Goal: Task Accomplishment & Management: Manage account settings

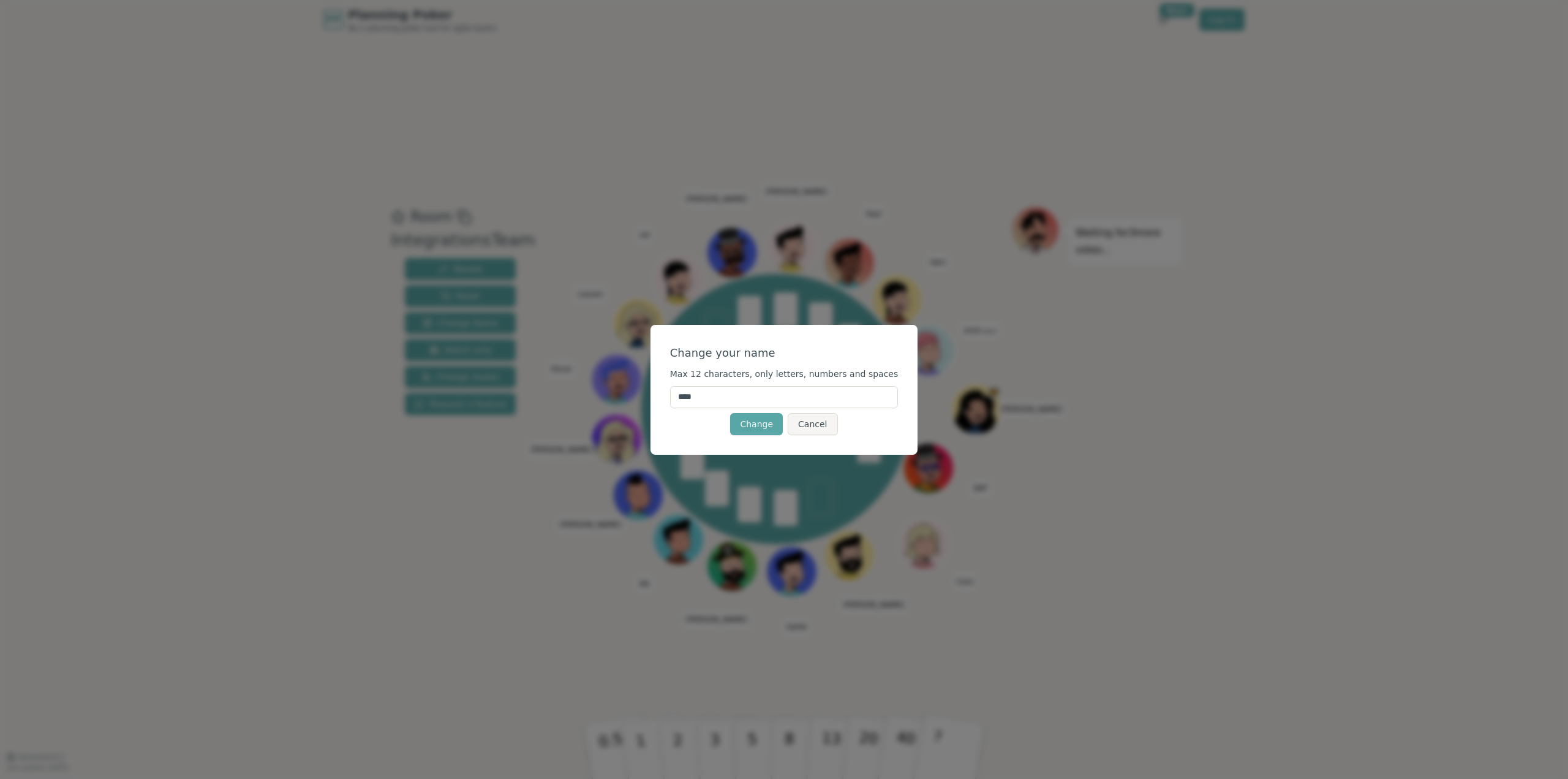
click at [768, 391] on input "****" at bounding box center [784, 397] width 228 height 22
type input "*********"
click at [759, 424] on button "Change" at bounding box center [756, 424] width 53 height 22
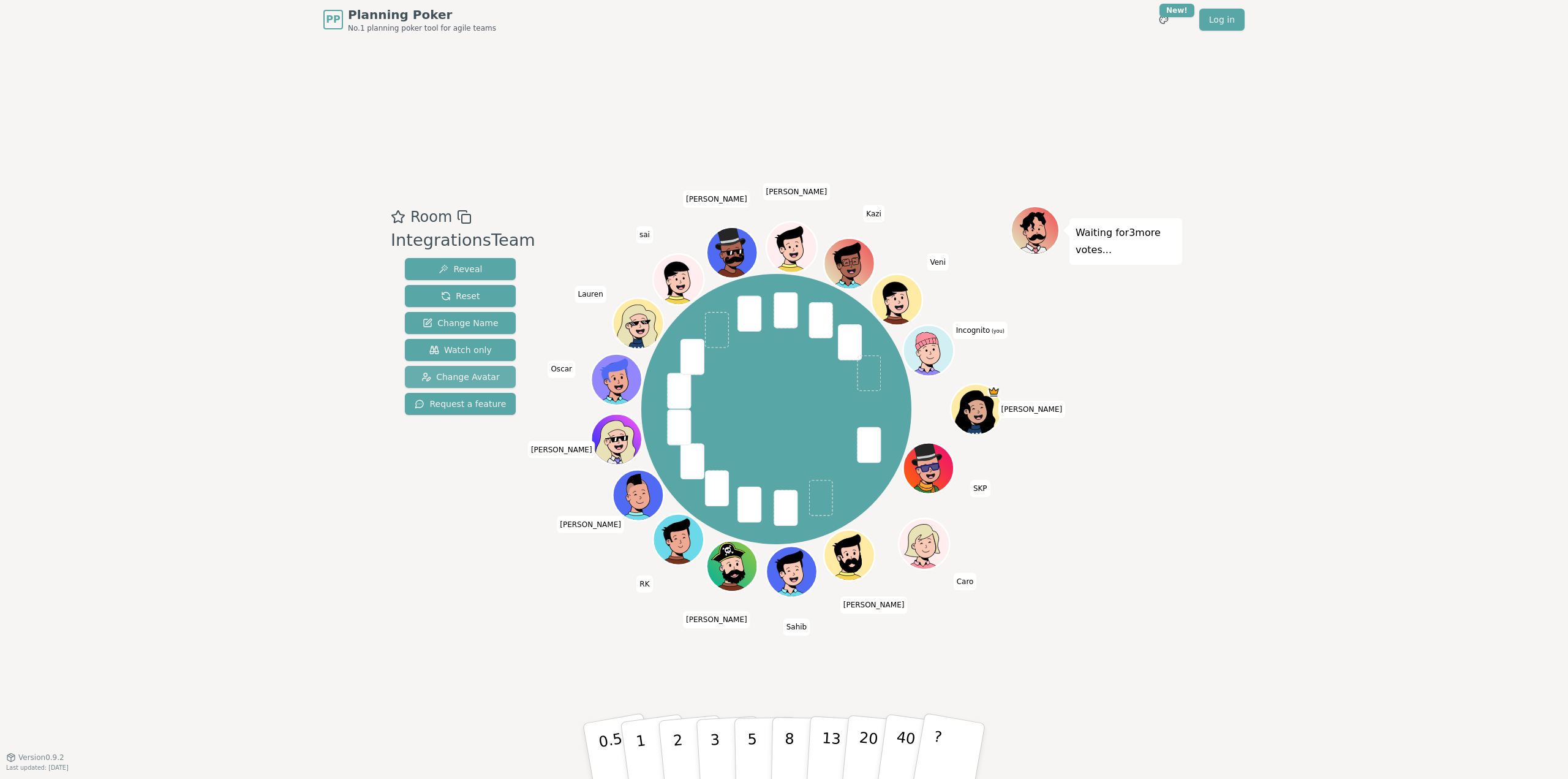
click at [451, 377] on span "Change Avatar" at bounding box center [460, 377] width 78 height 13
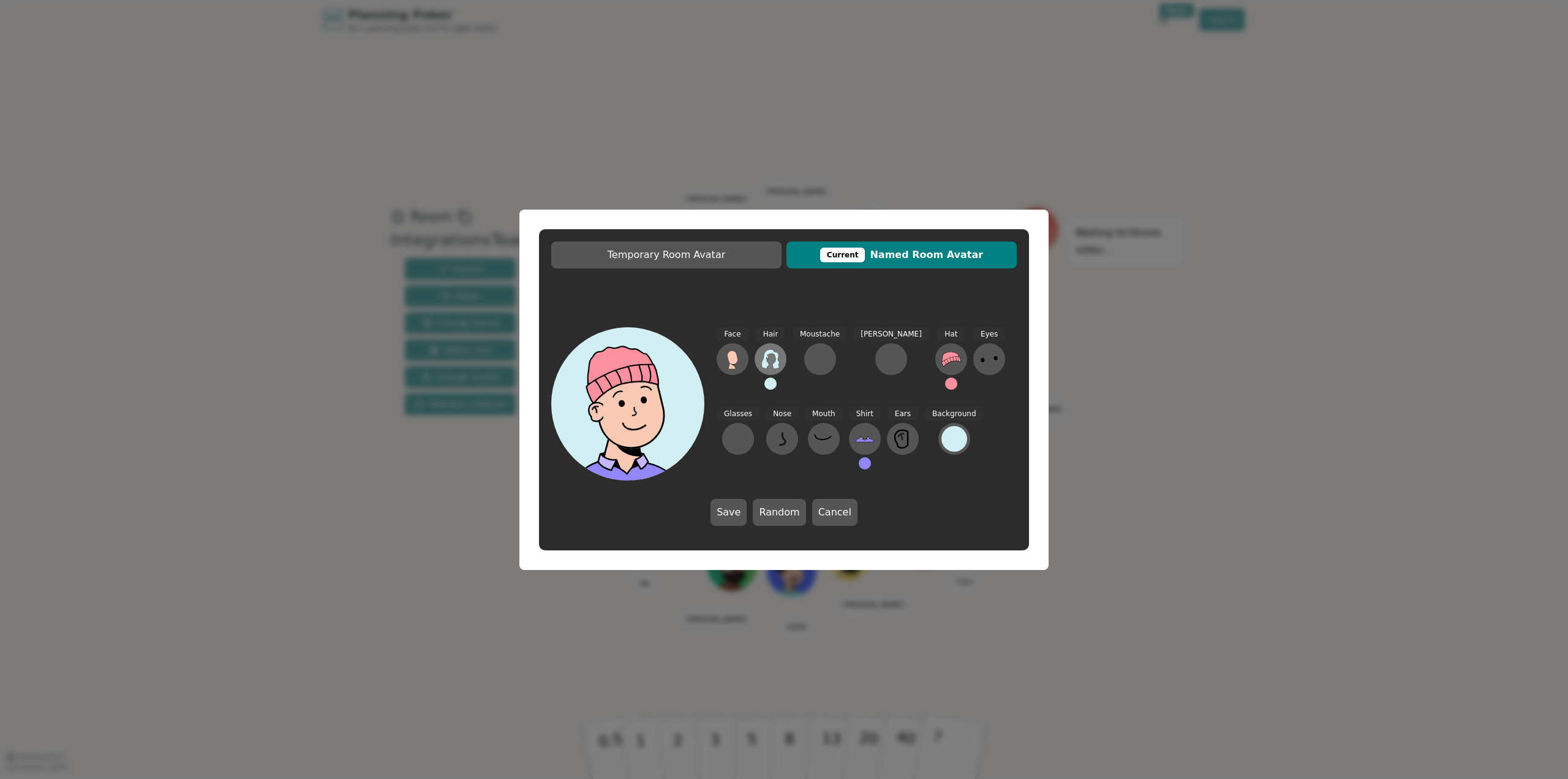
click at [765, 361] on icon at bounding box center [770, 359] width 18 height 20
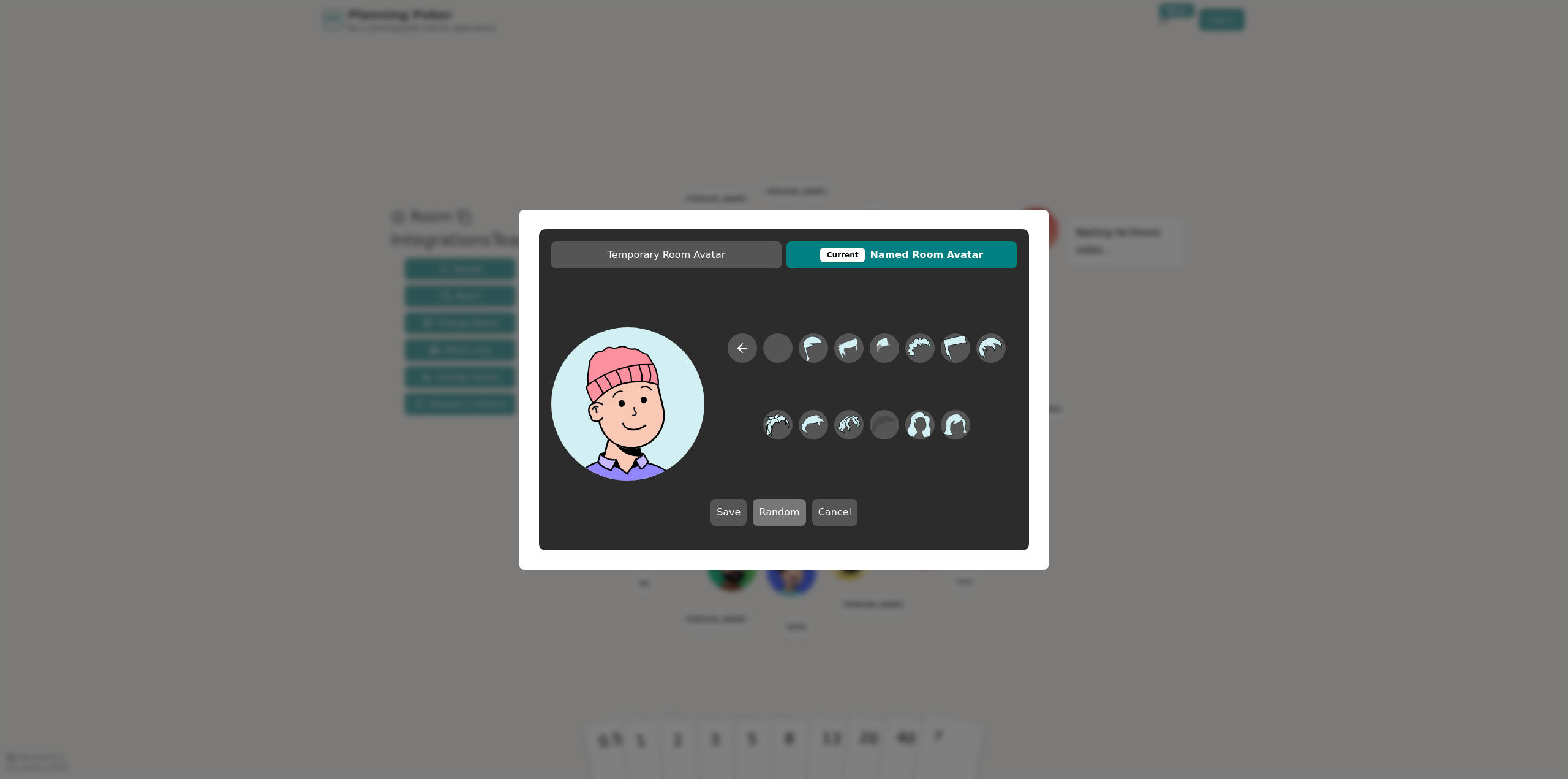
click at [777, 511] on button "Random" at bounding box center [779, 512] width 53 height 27
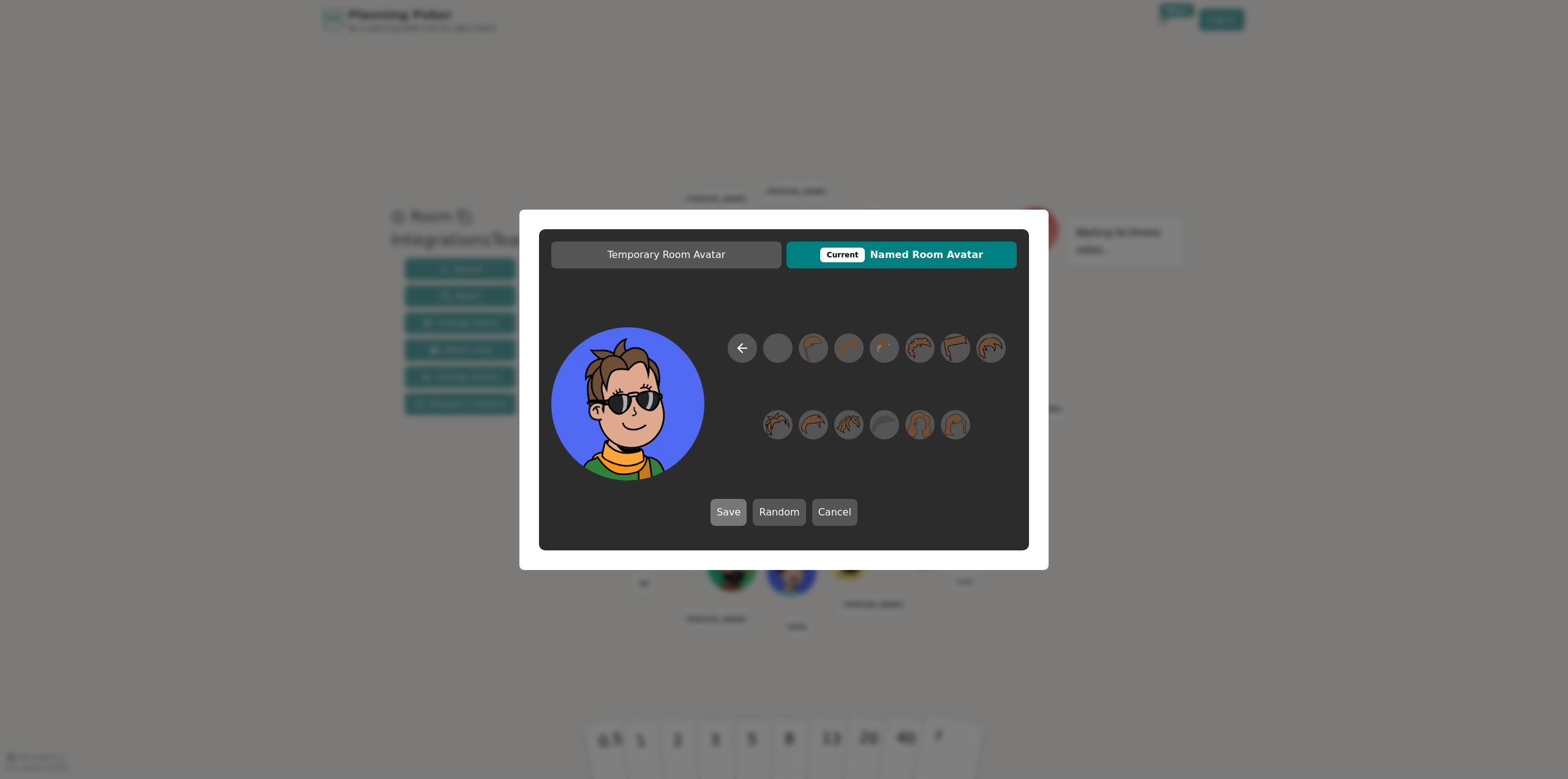
click at [733, 520] on button "Save" at bounding box center [729, 512] width 36 height 27
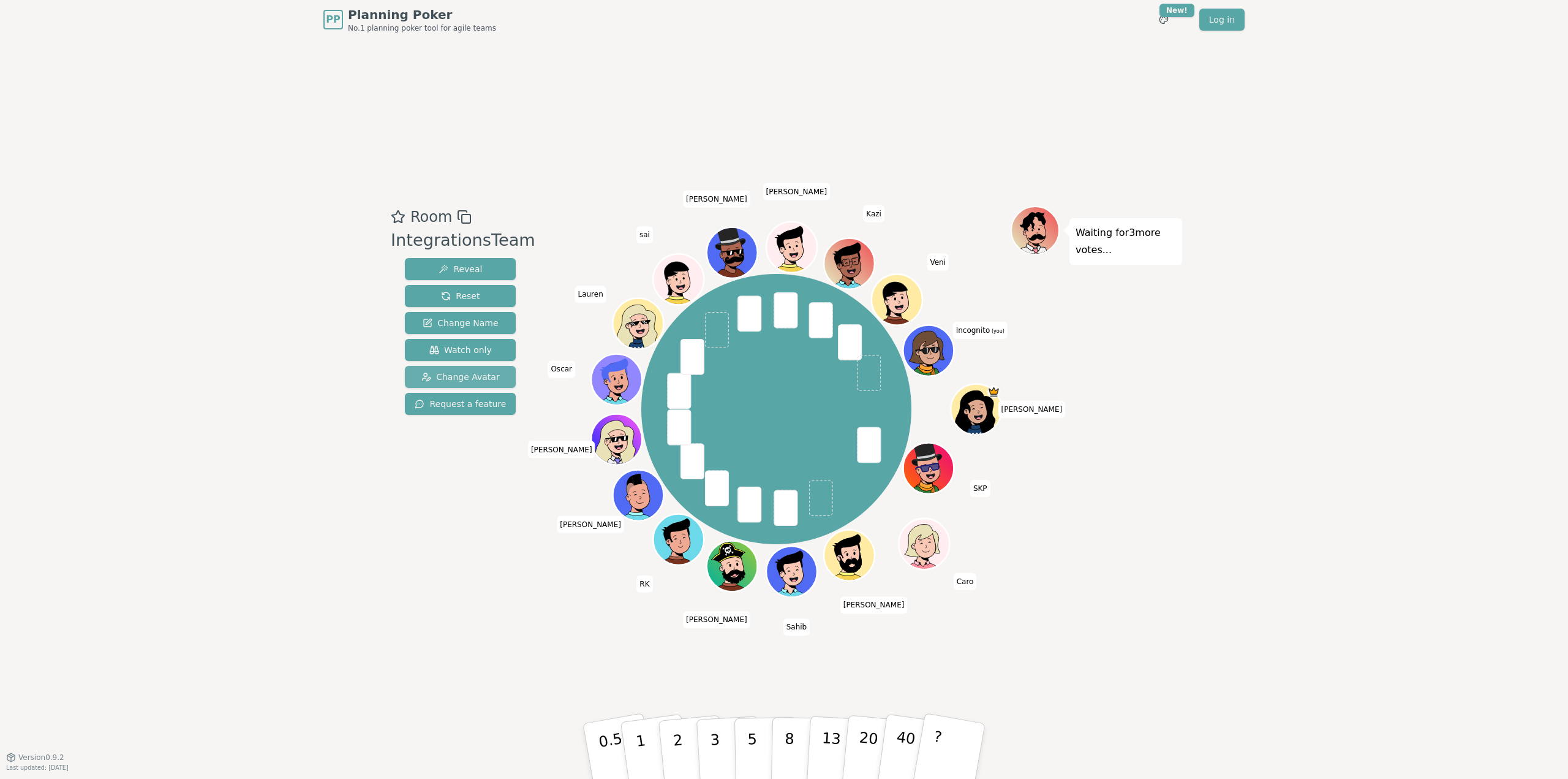
click at [464, 383] on span "Change Avatar" at bounding box center [460, 377] width 78 height 13
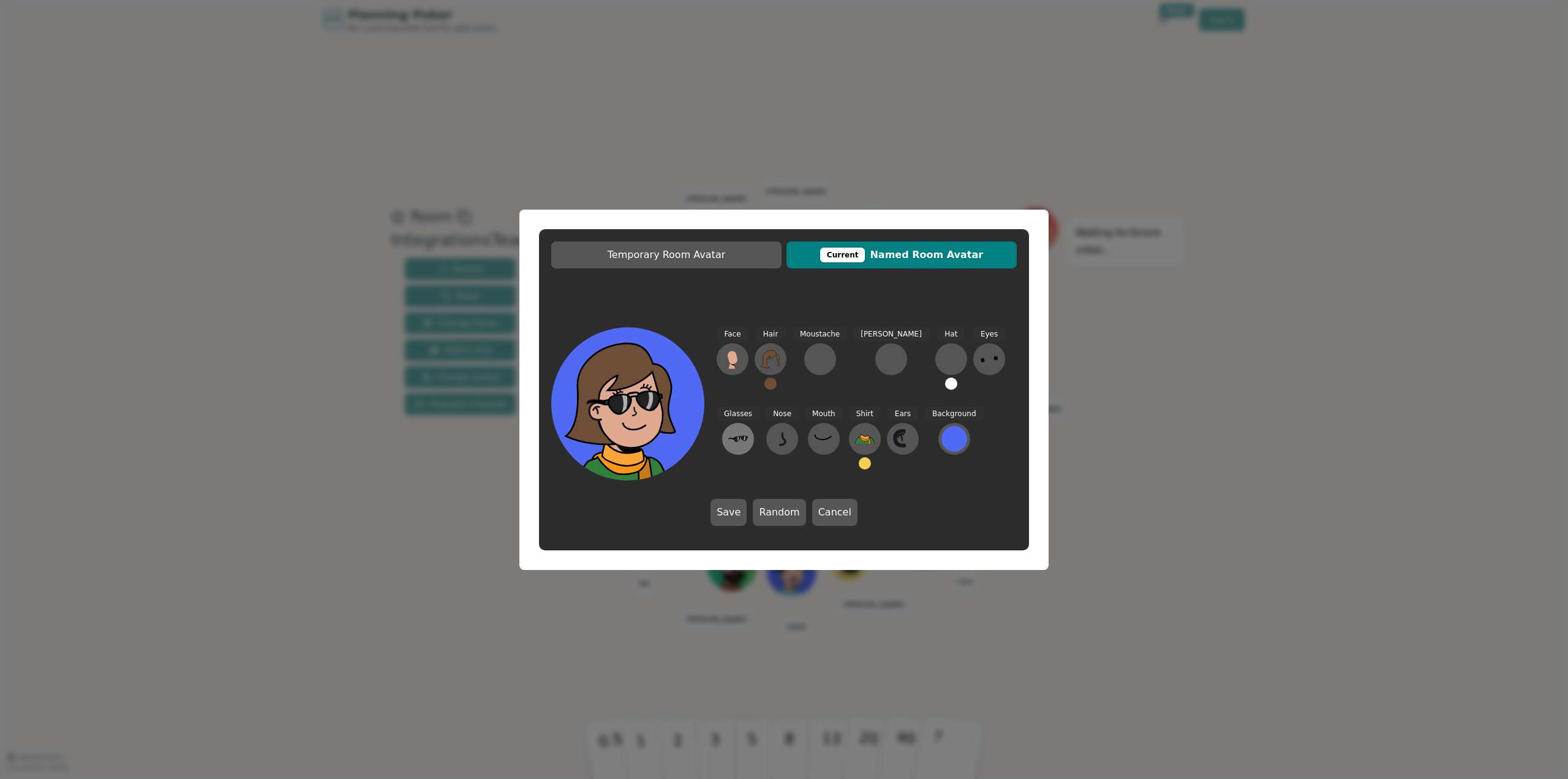
click at [748, 429] on icon at bounding box center [737, 439] width 20 height 20
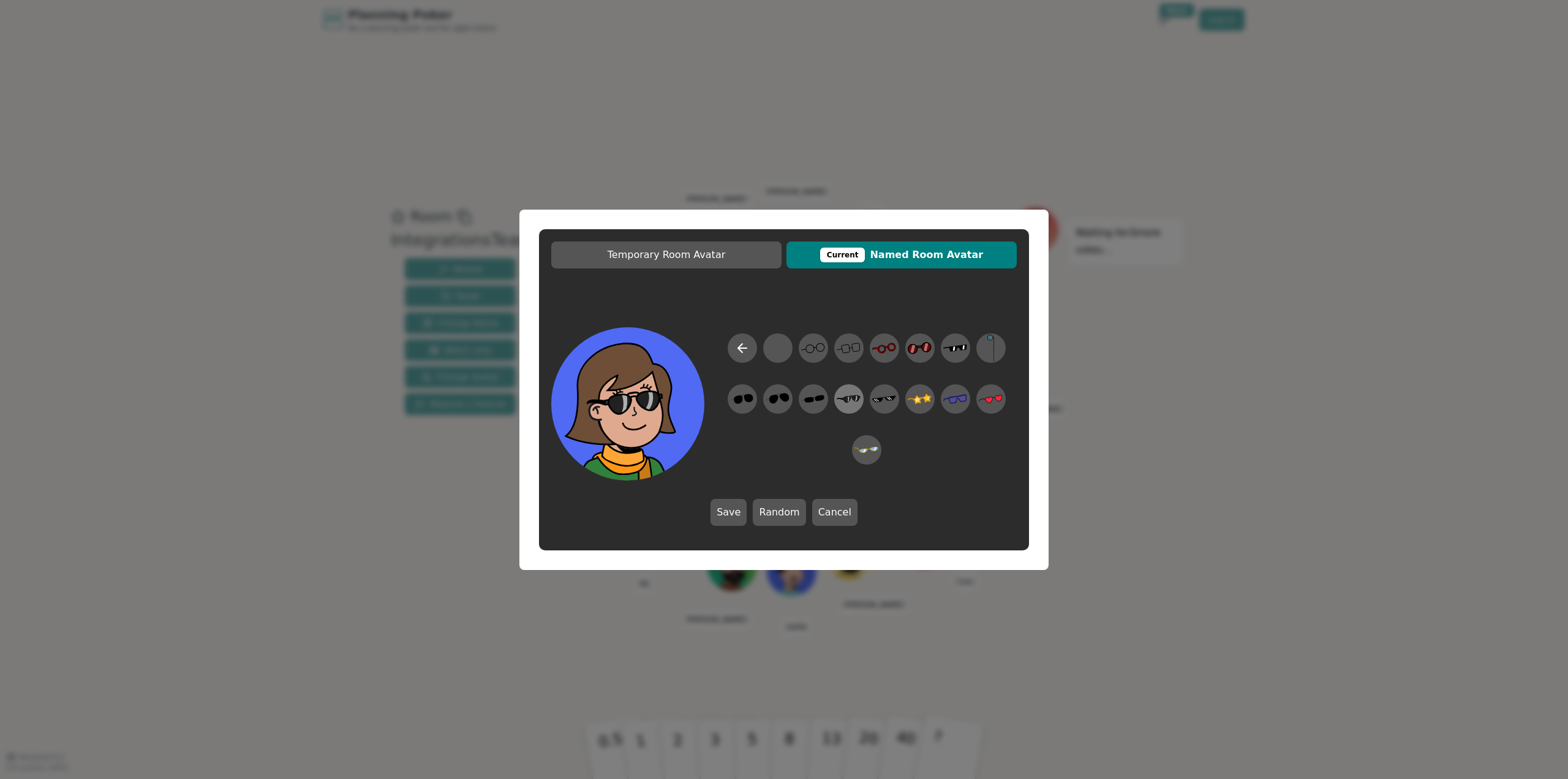
click at [855, 399] on icon at bounding box center [855, 398] width 5 height 5
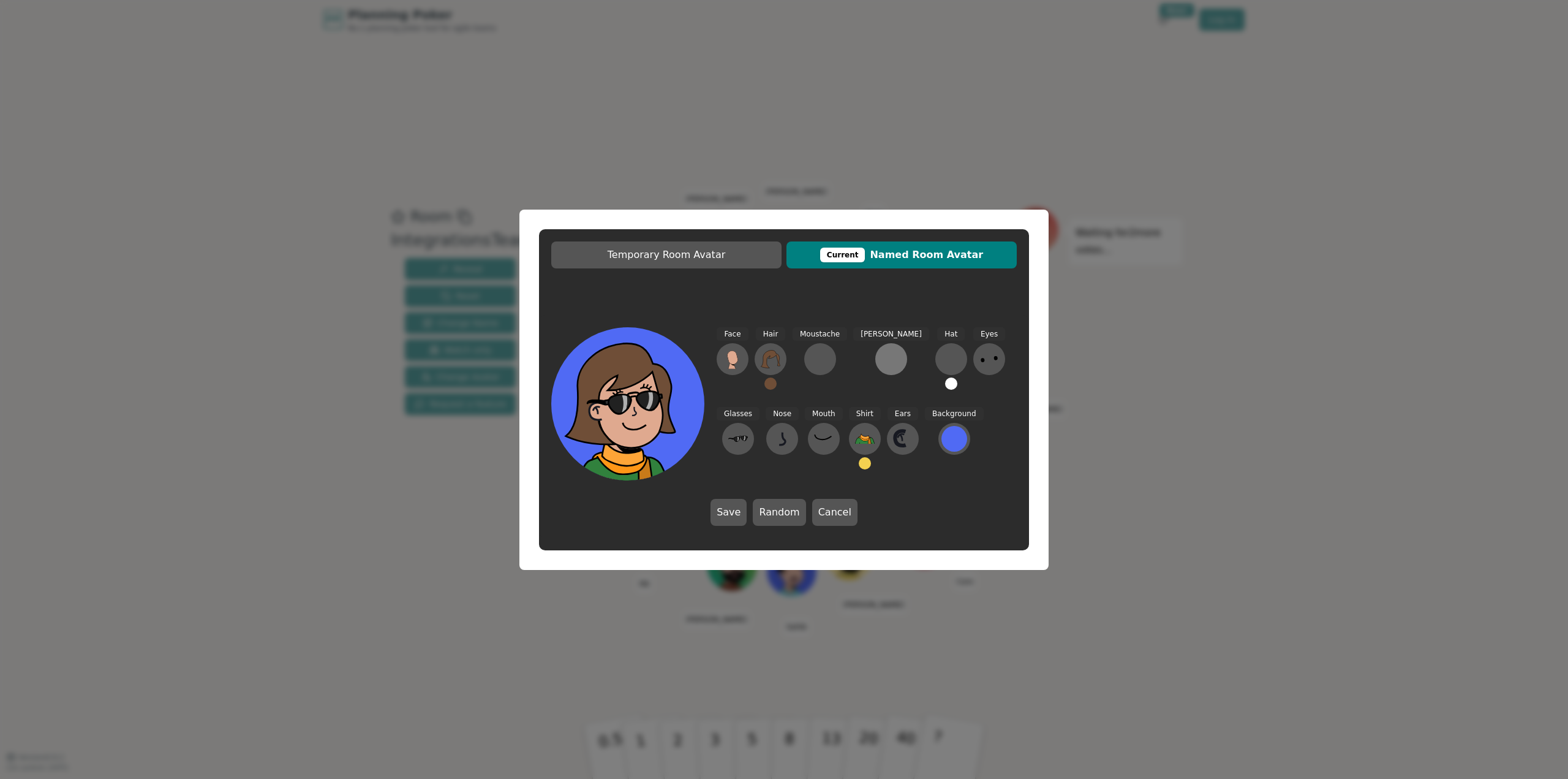
click at [882, 357] on div at bounding box center [891, 359] width 20 height 20
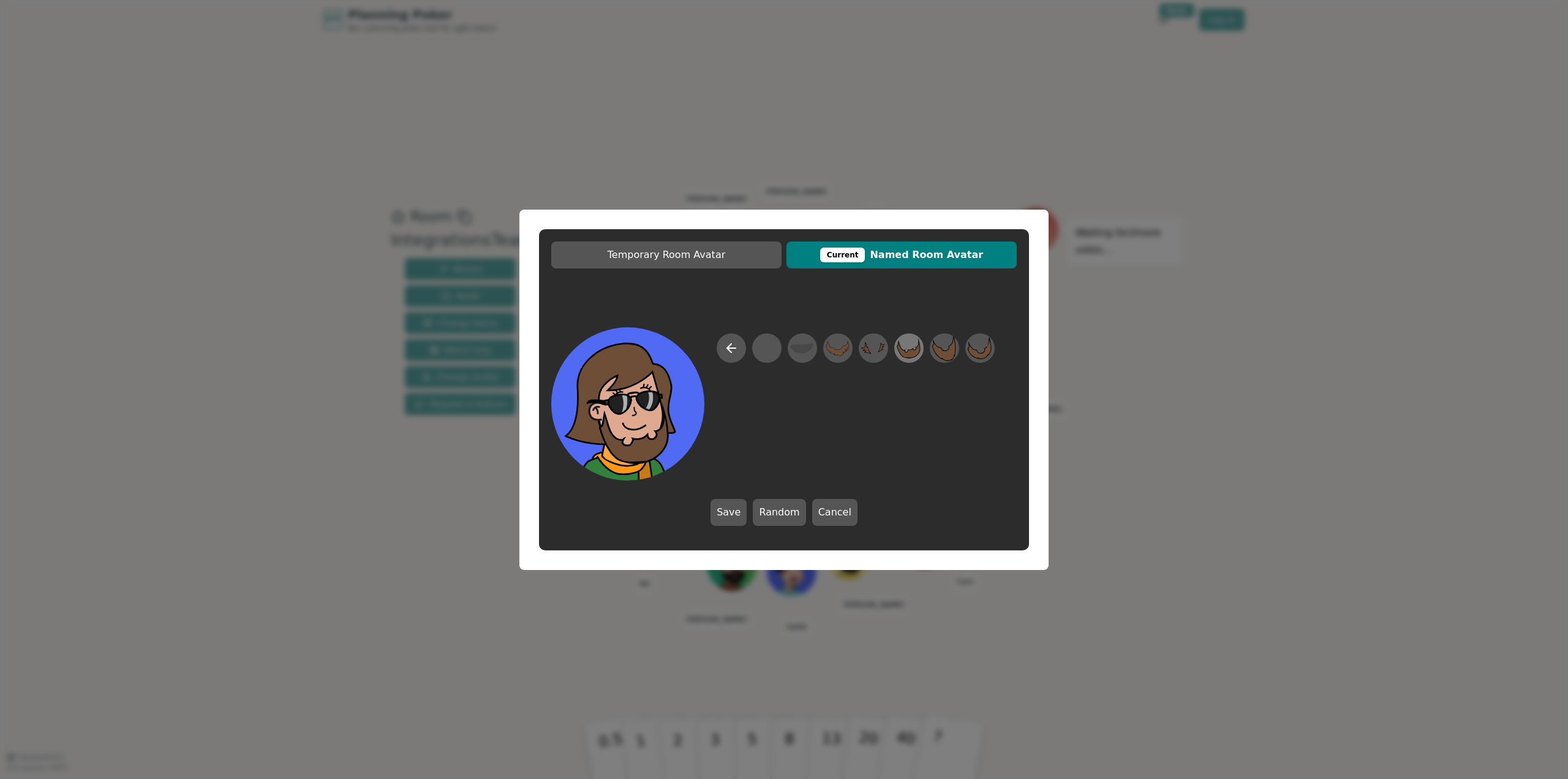
click at [912, 348] on icon at bounding box center [908, 348] width 24 height 27
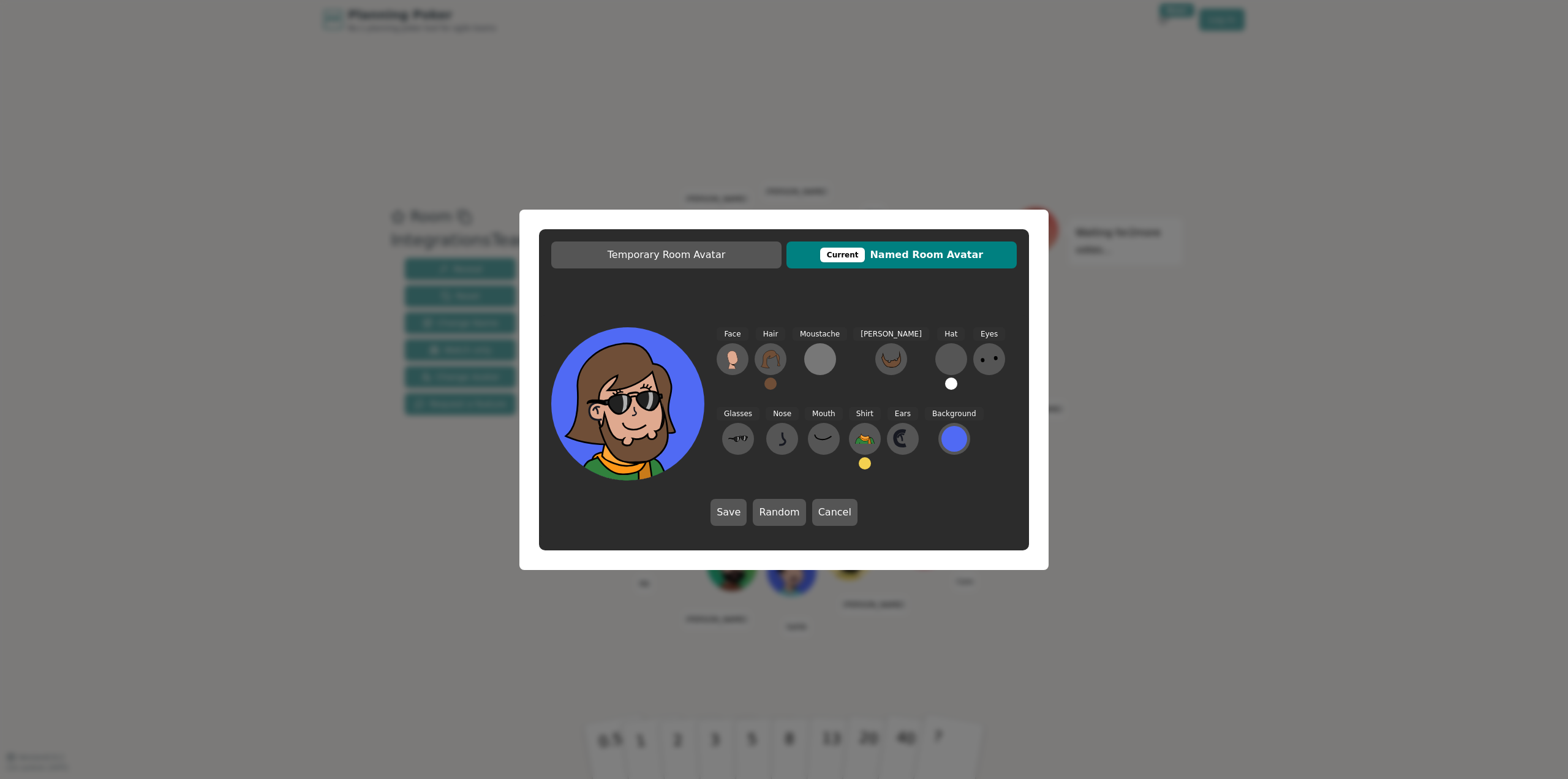
click at [817, 353] on div at bounding box center [820, 359] width 20 height 20
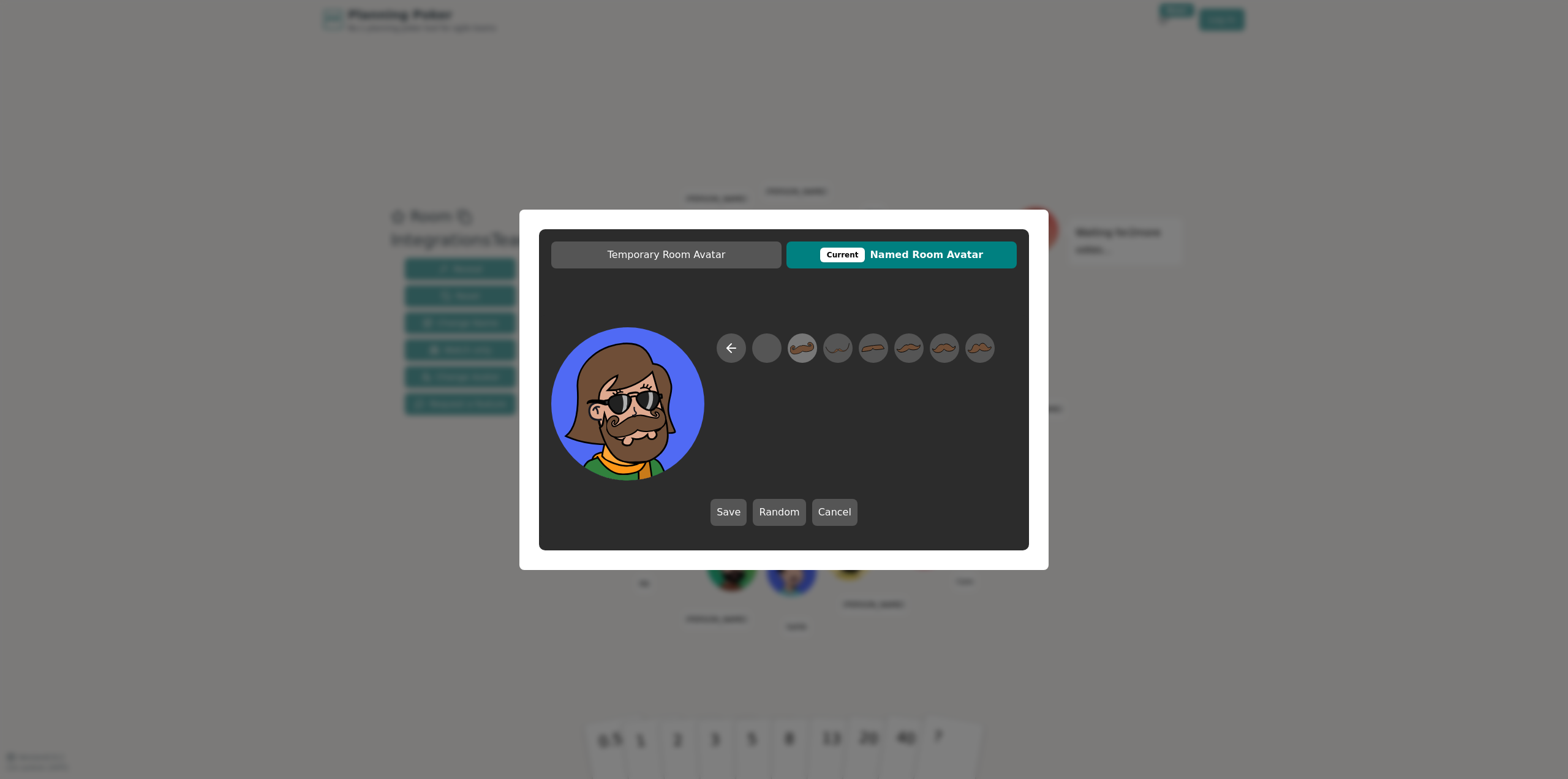
click at [804, 343] on icon at bounding box center [802, 348] width 24 height 27
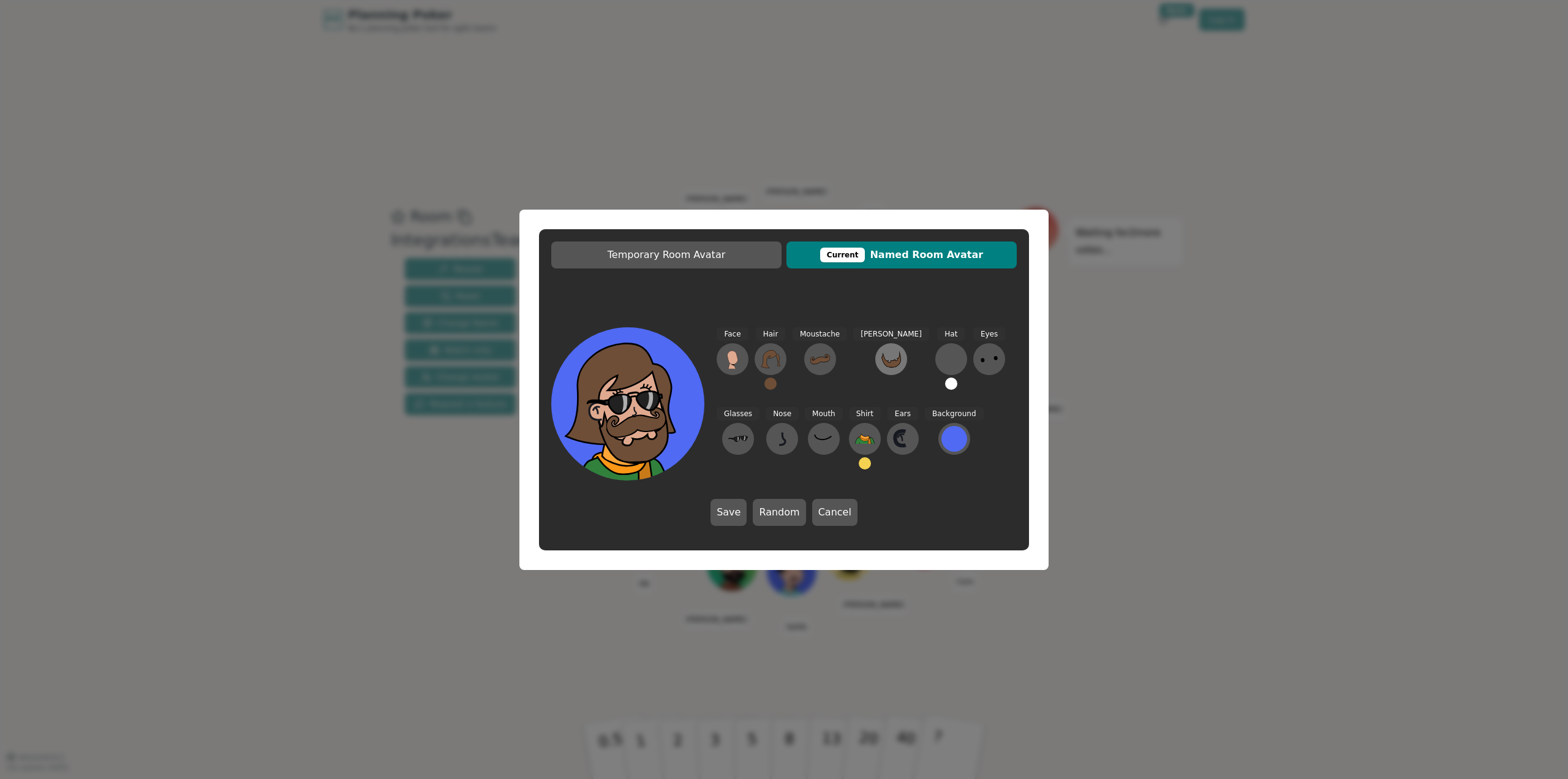
click at [882, 362] on icon at bounding box center [891, 359] width 20 height 17
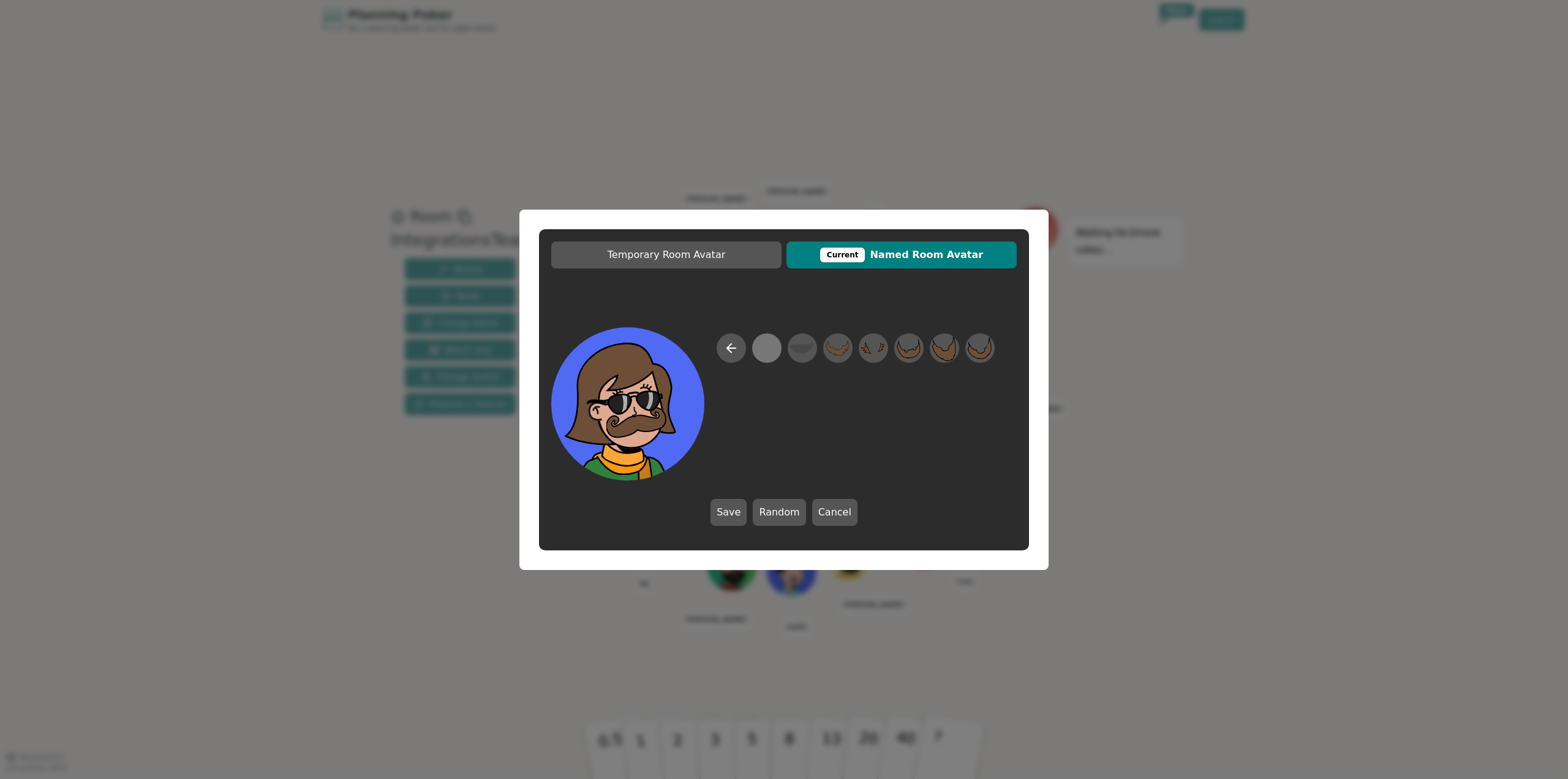
click at [772, 348] on div at bounding box center [766, 348] width 24 height 27
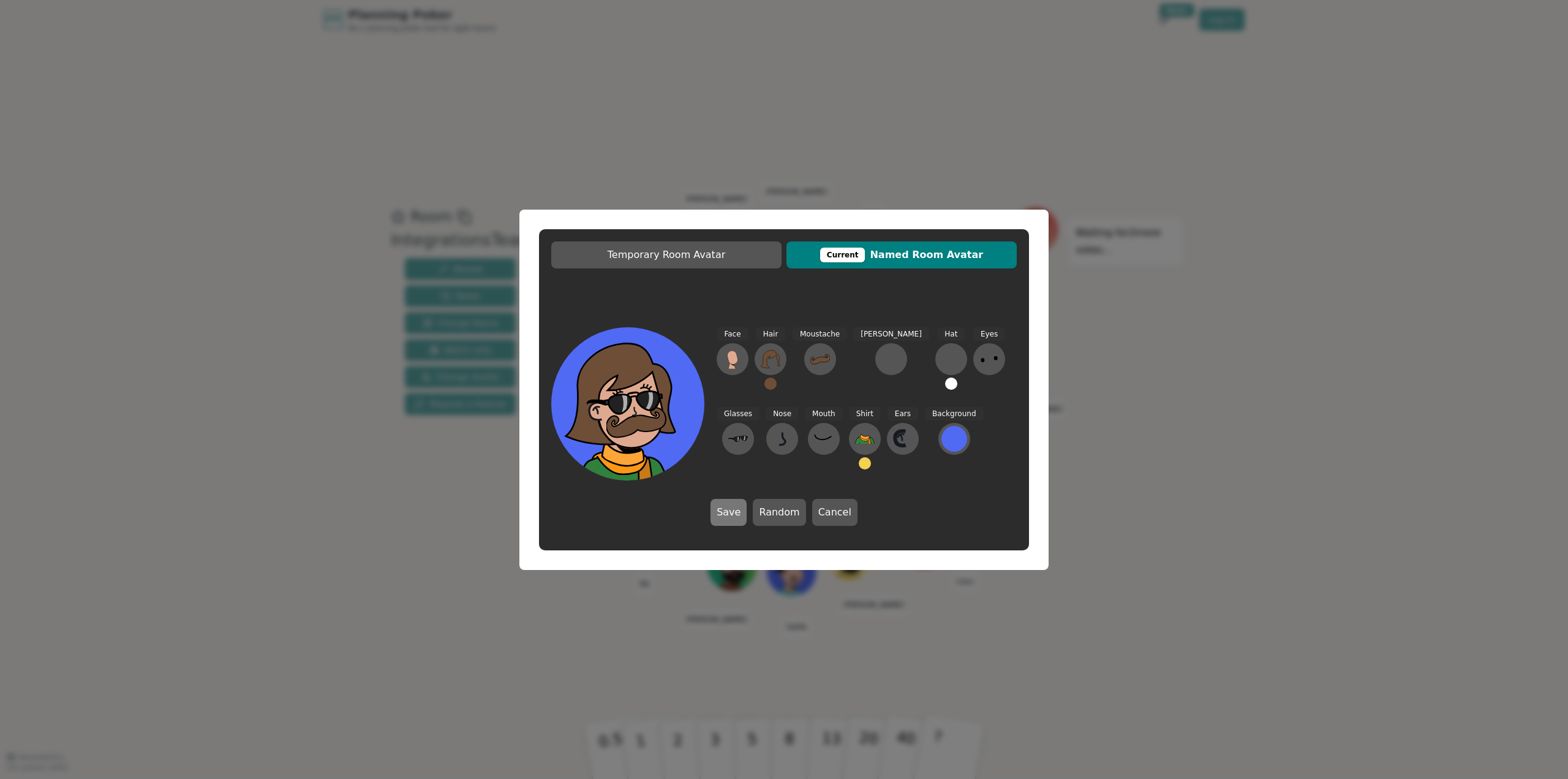
click at [728, 519] on button "Save" at bounding box center [729, 512] width 36 height 27
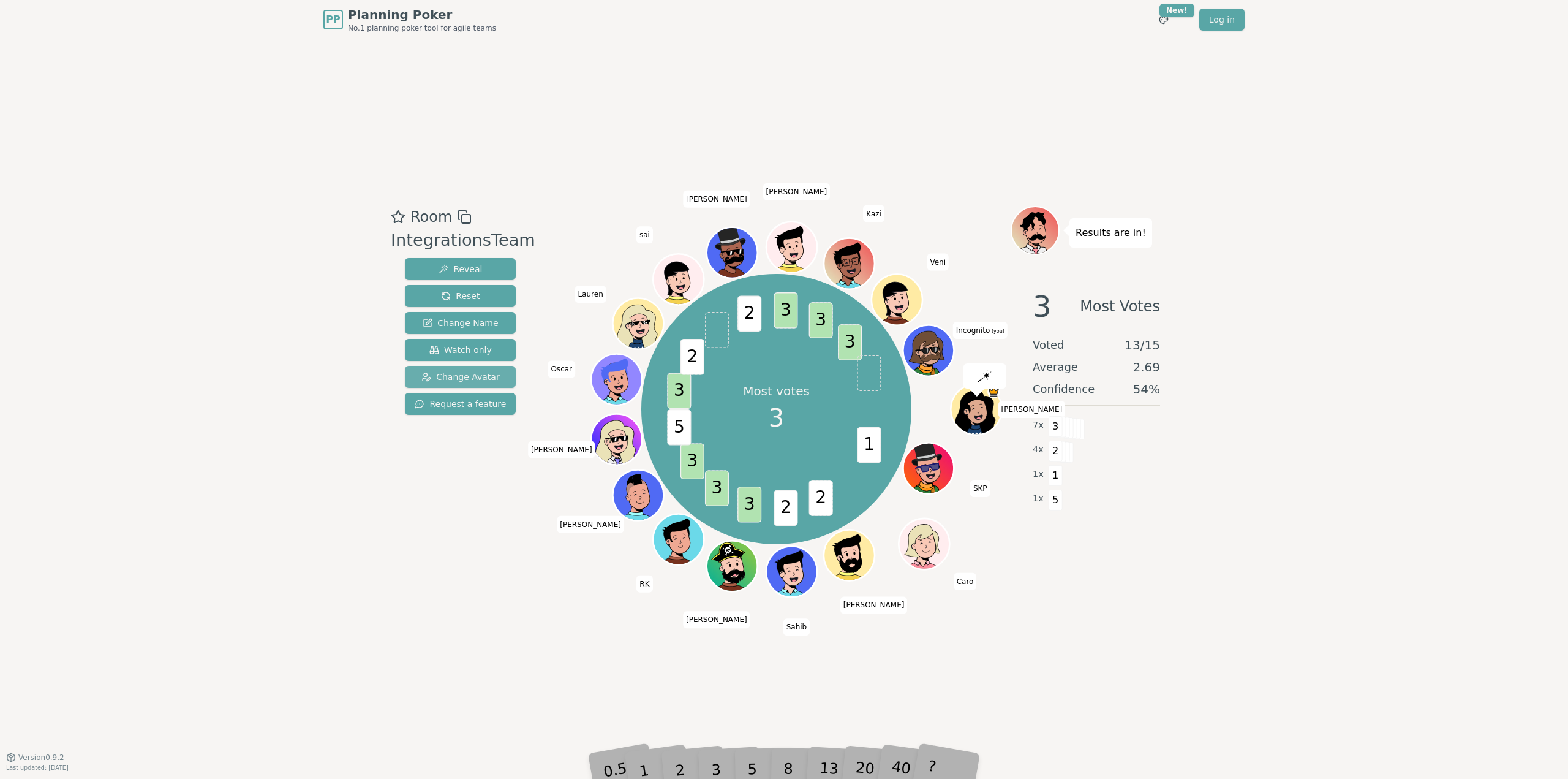
click at [463, 377] on span "Change Avatar" at bounding box center [460, 377] width 78 height 13
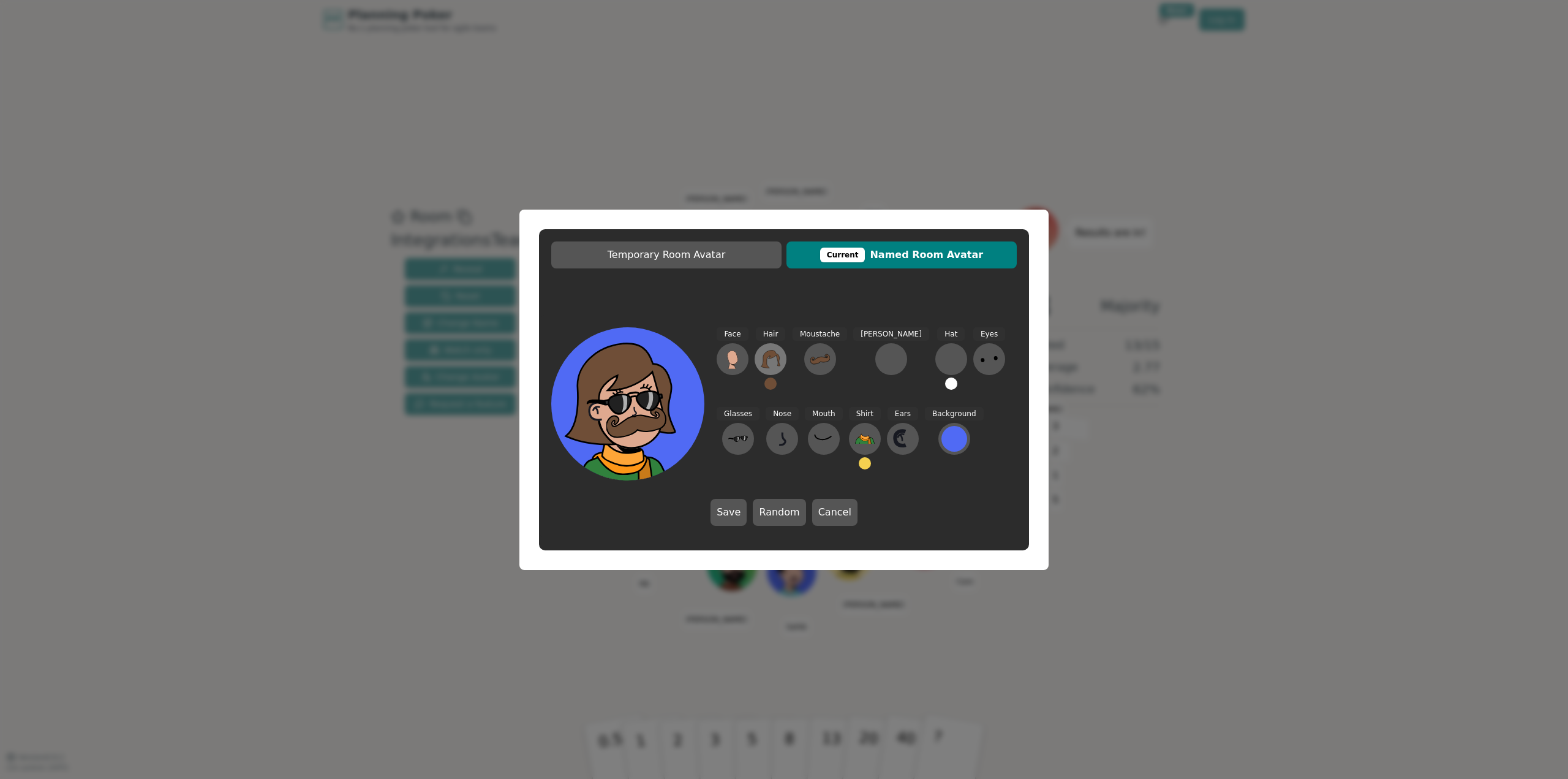
click at [778, 362] on icon at bounding box center [770, 359] width 20 height 20
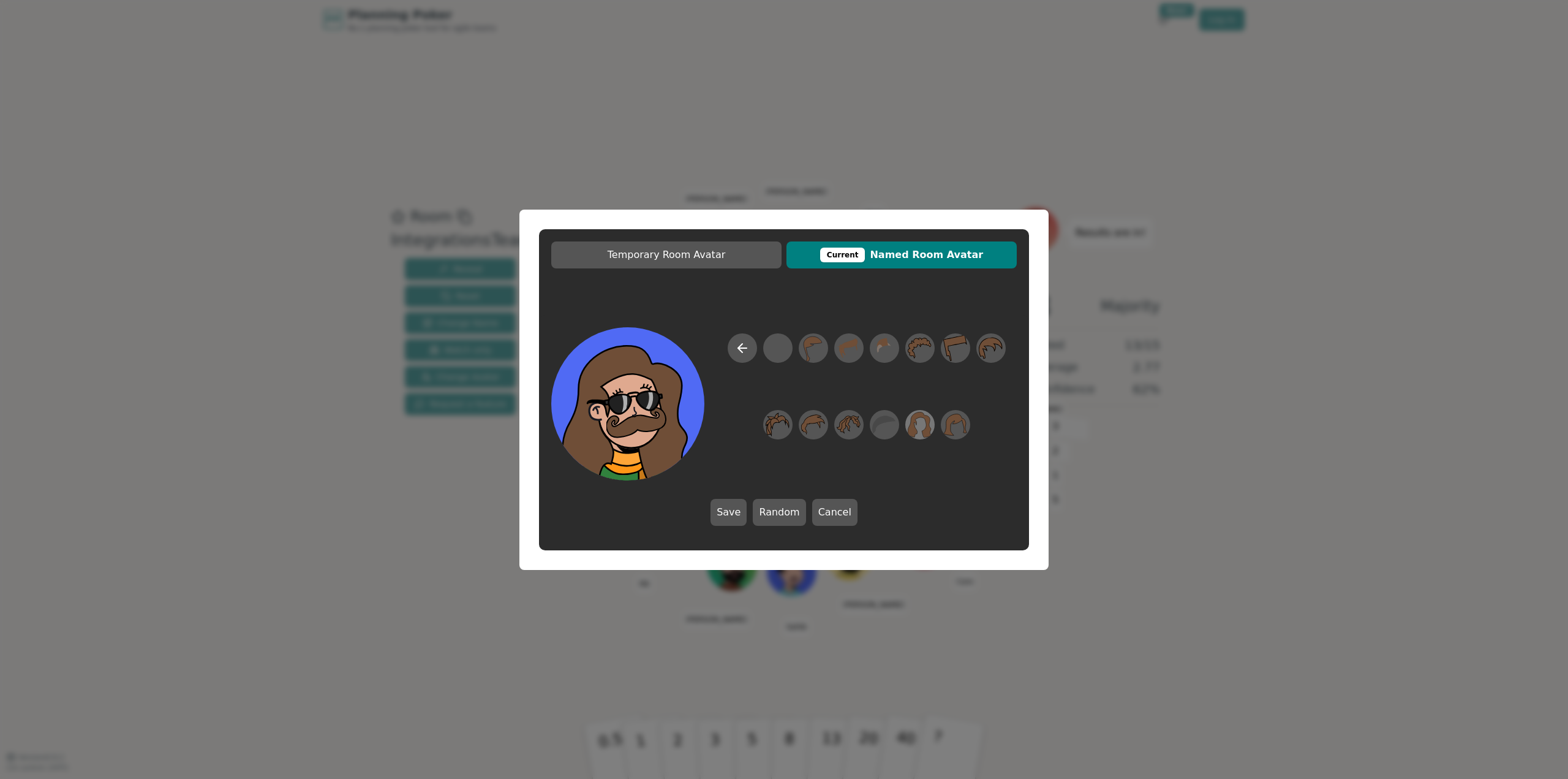
click at [915, 427] on icon at bounding box center [920, 424] width 24 height 26
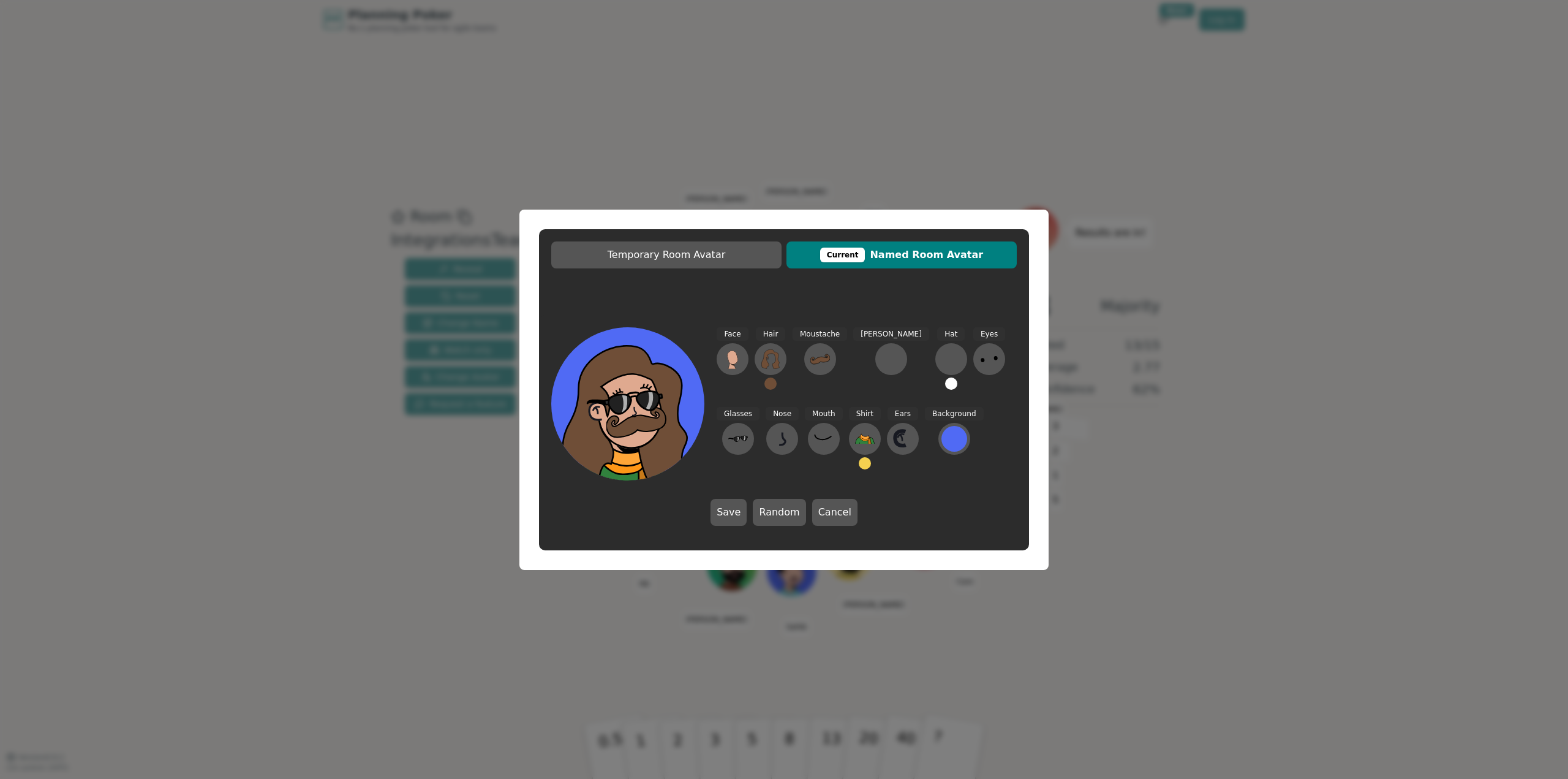
click at [767, 387] on button at bounding box center [771, 384] width 13 height 13
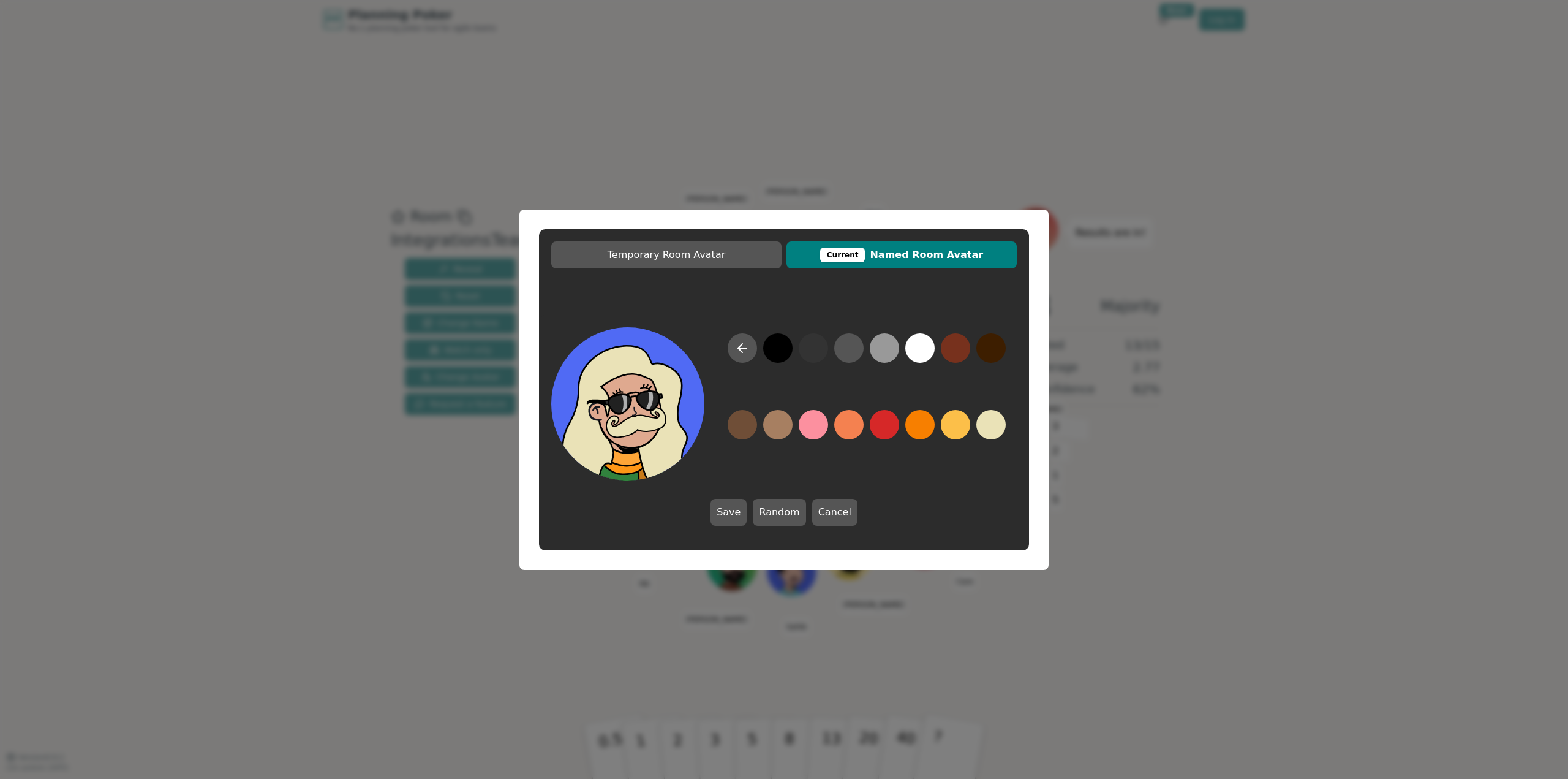
click at [995, 418] on button at bounding box center [991, 424] width 29 height 29
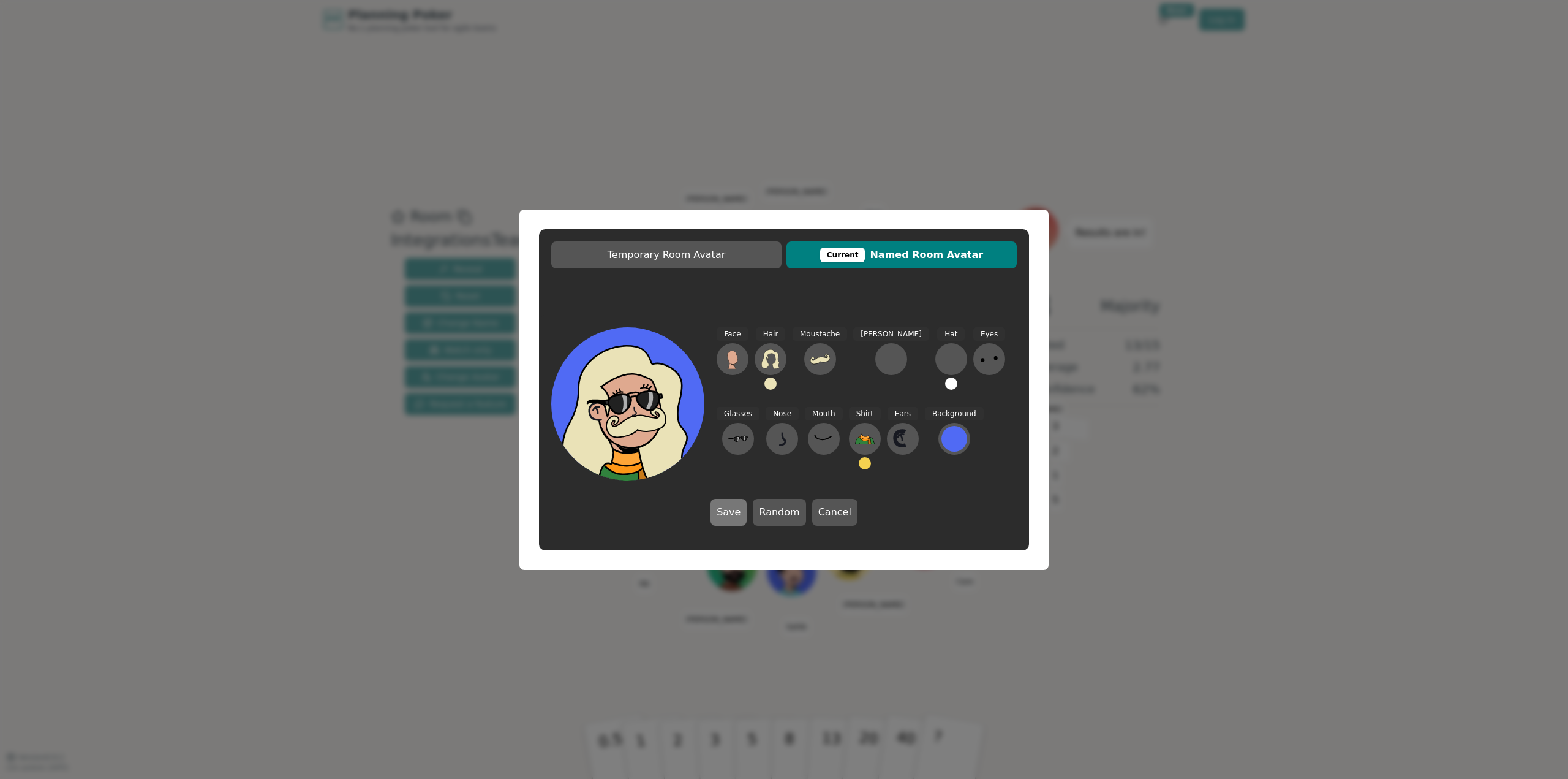
click at [724, 515] on button "Save" at bounding box center [729, 512] width 36 height 27
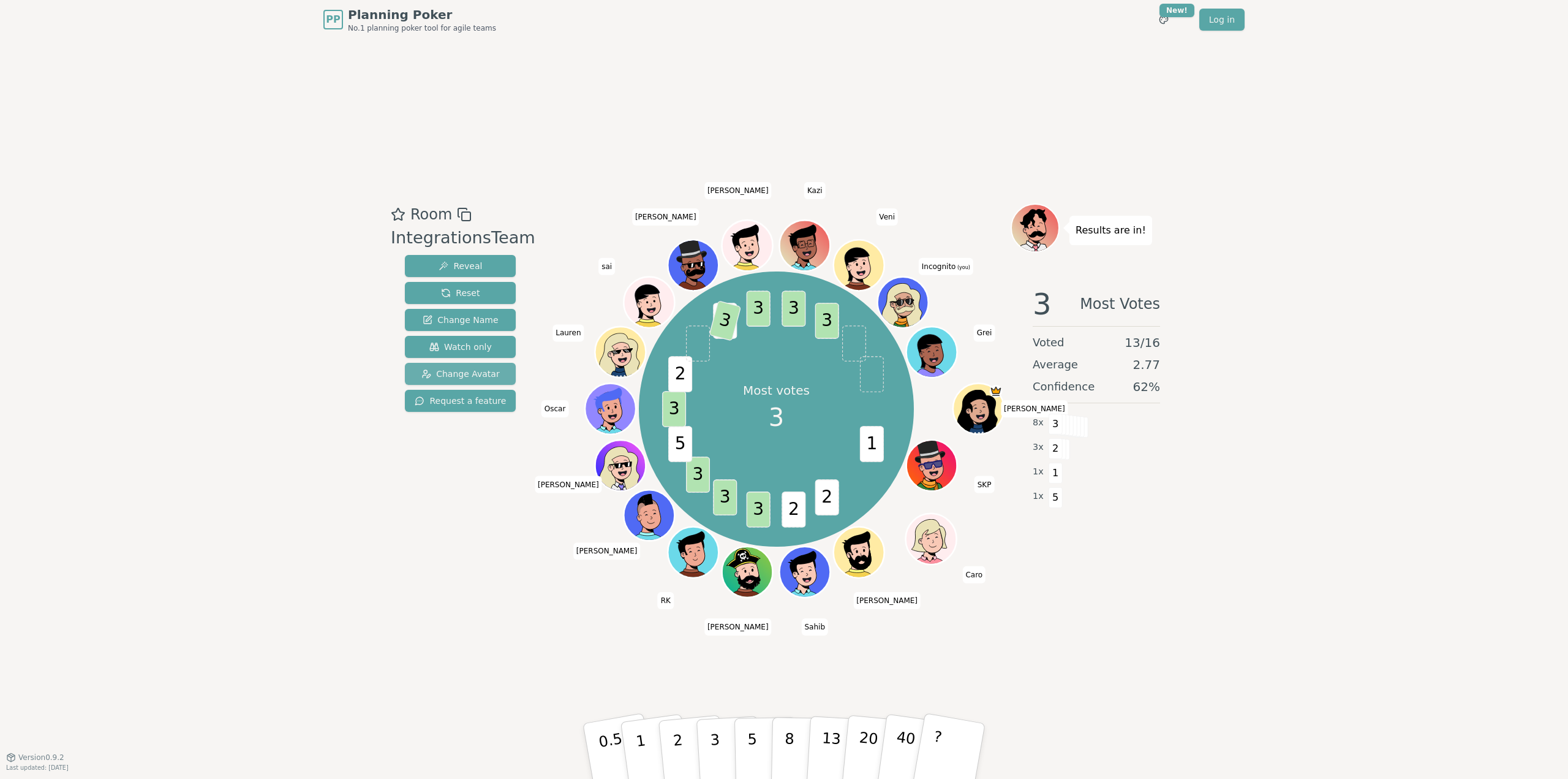
click at [460, 373] on span "Change Avatar" at bounding box center [460, 374] width 78 height 13
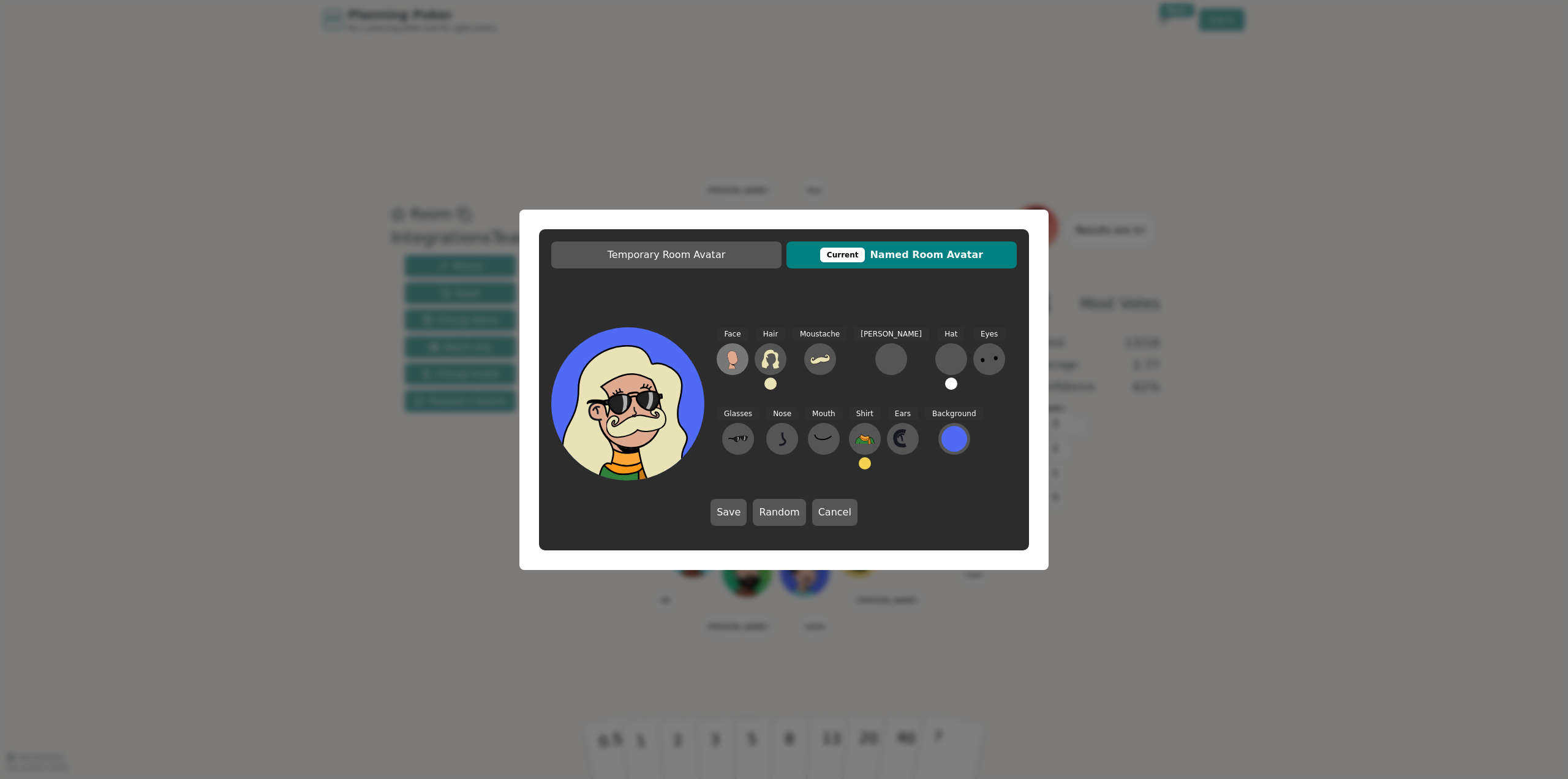
click at [726, 363] on icon at bounding box center [732, 359] width 20 height 20
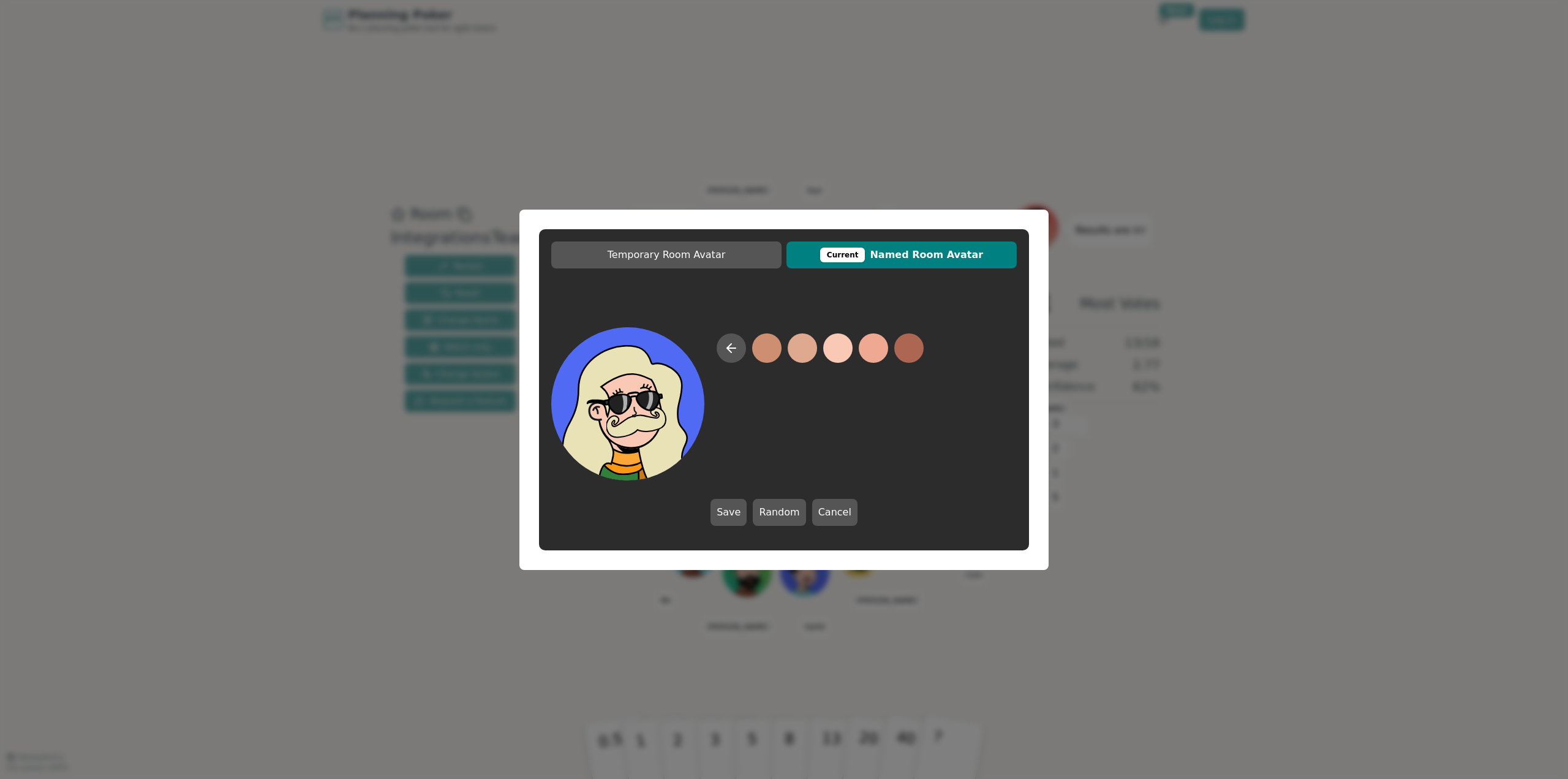
click at [839, 353] on button at bounding box center [838, 348] width 29 height 29
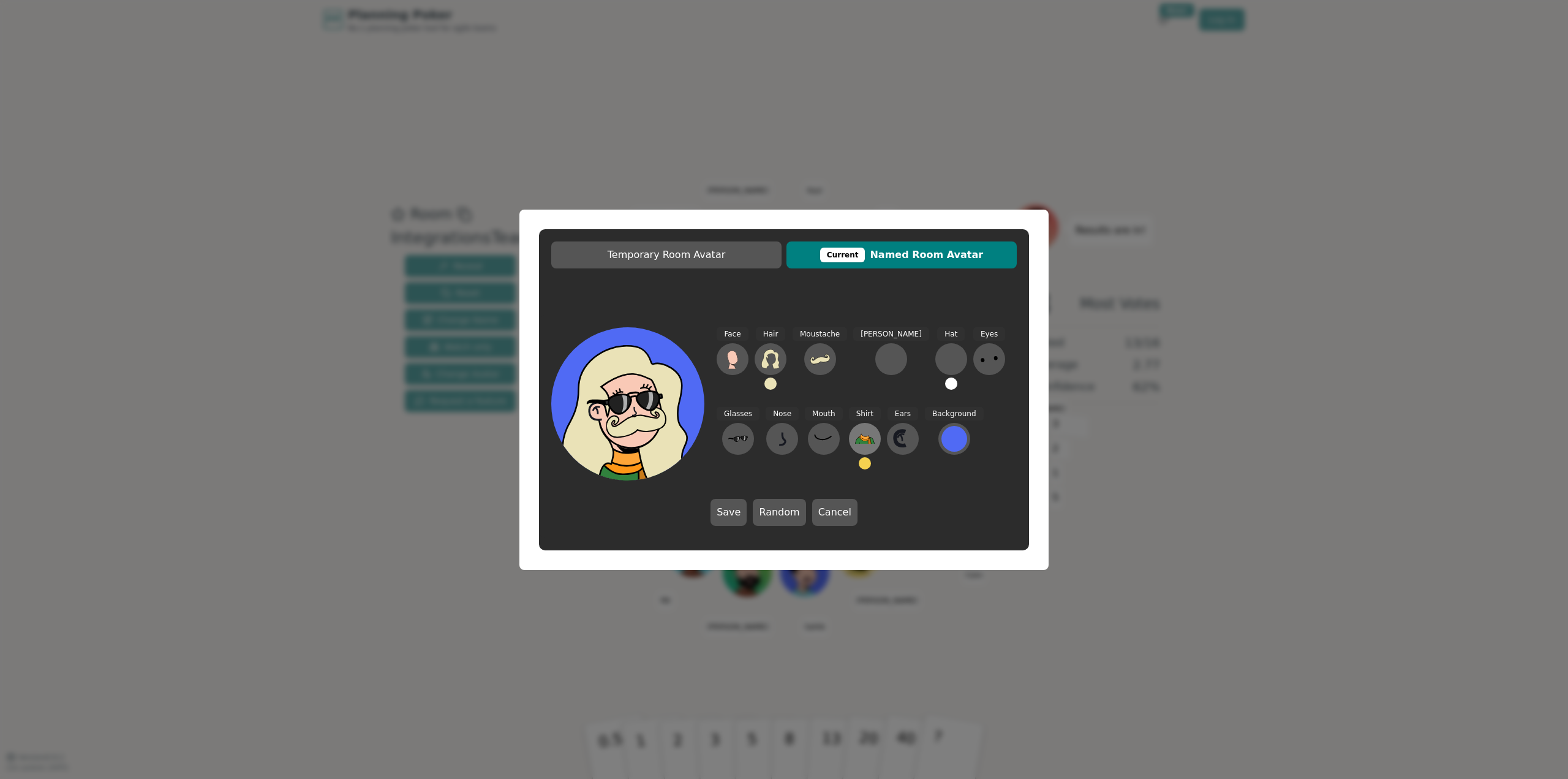
click at [855, 438] on icon at bounding box center [864, 439] width 20 height 20
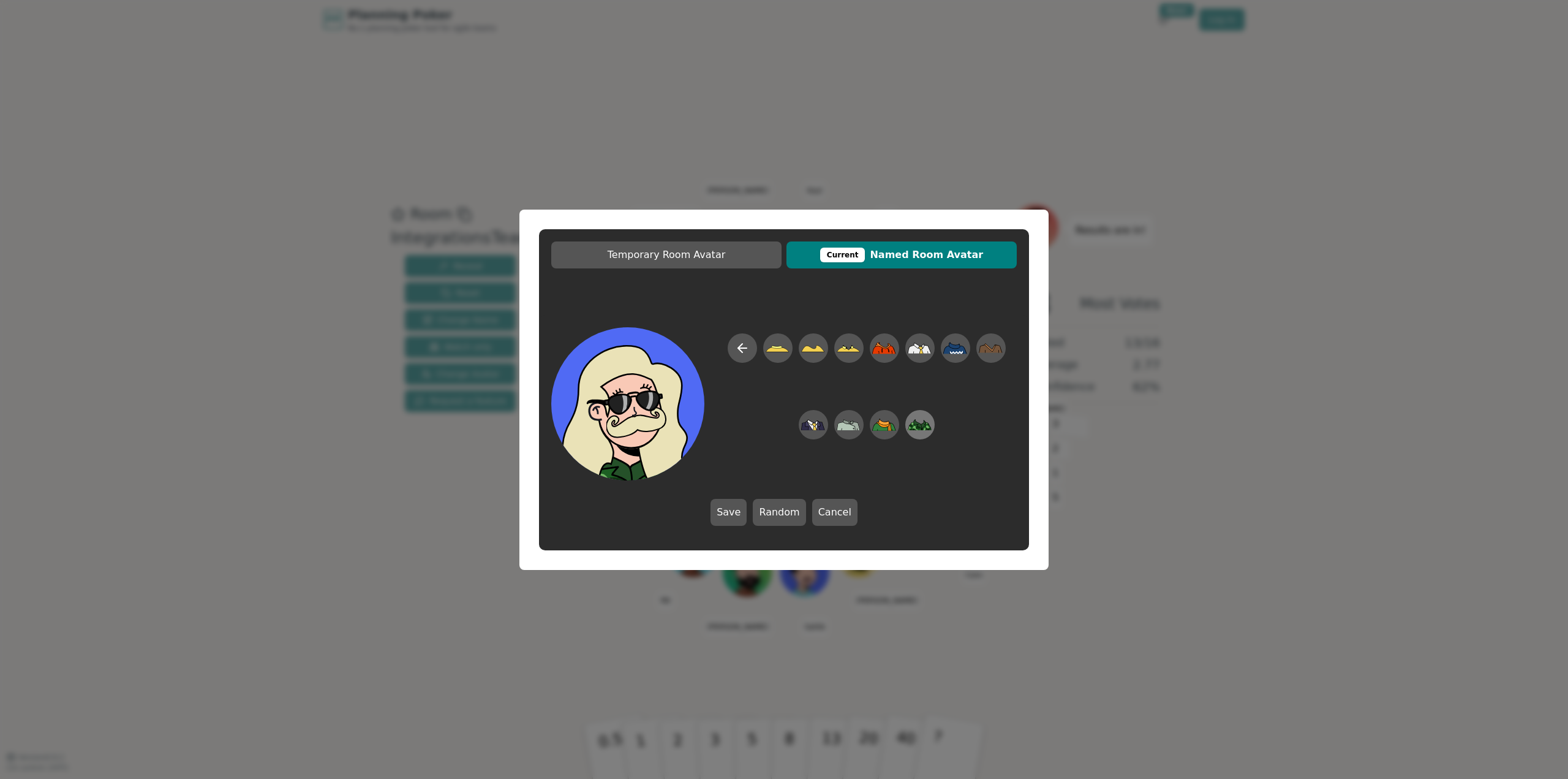
click at [913, 422] on icon at bounding box center [912, 424] width 2 height 3
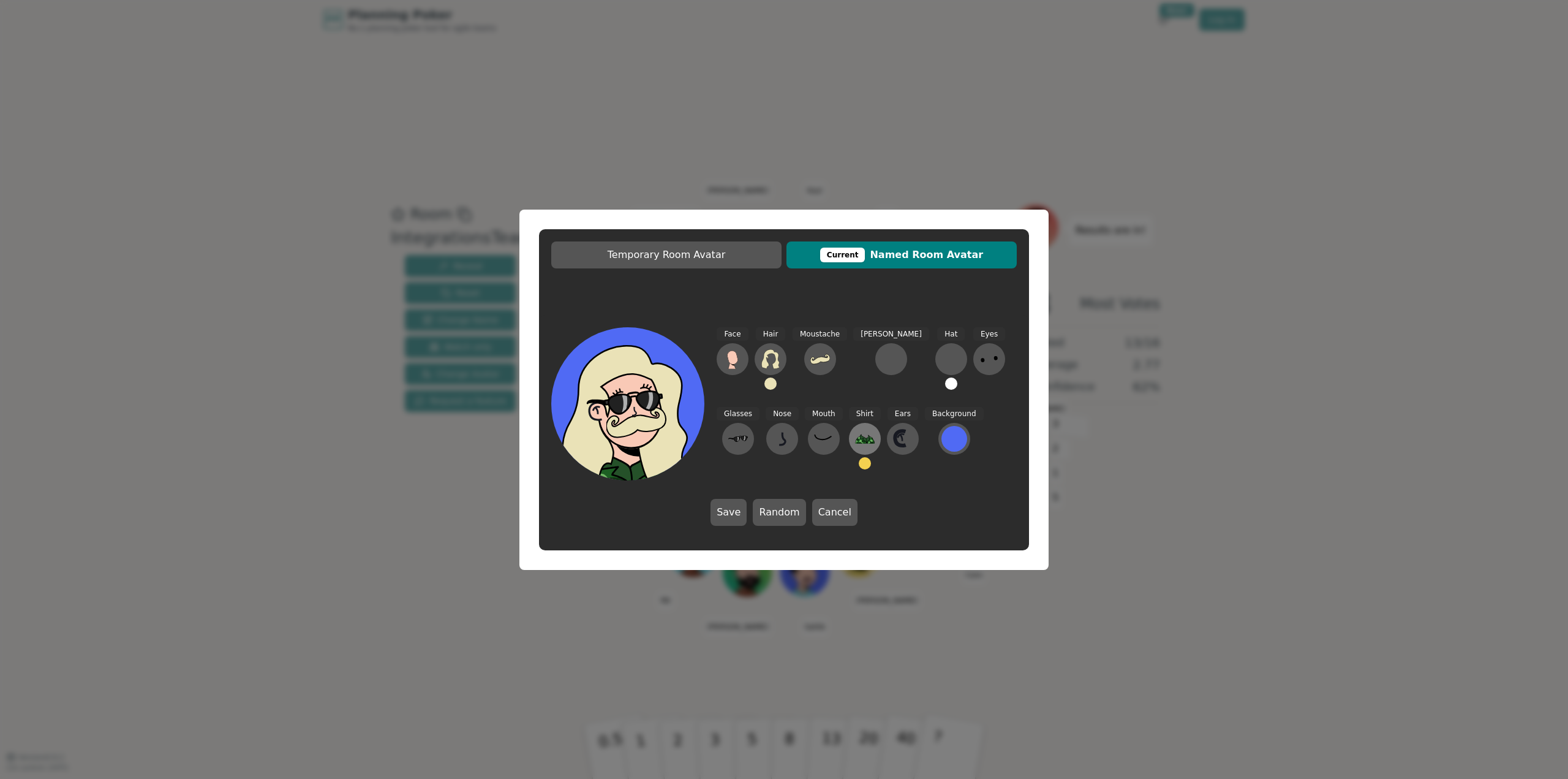
click at [866, 440] on icon at bounding box center [868, 439] width 4 height 7
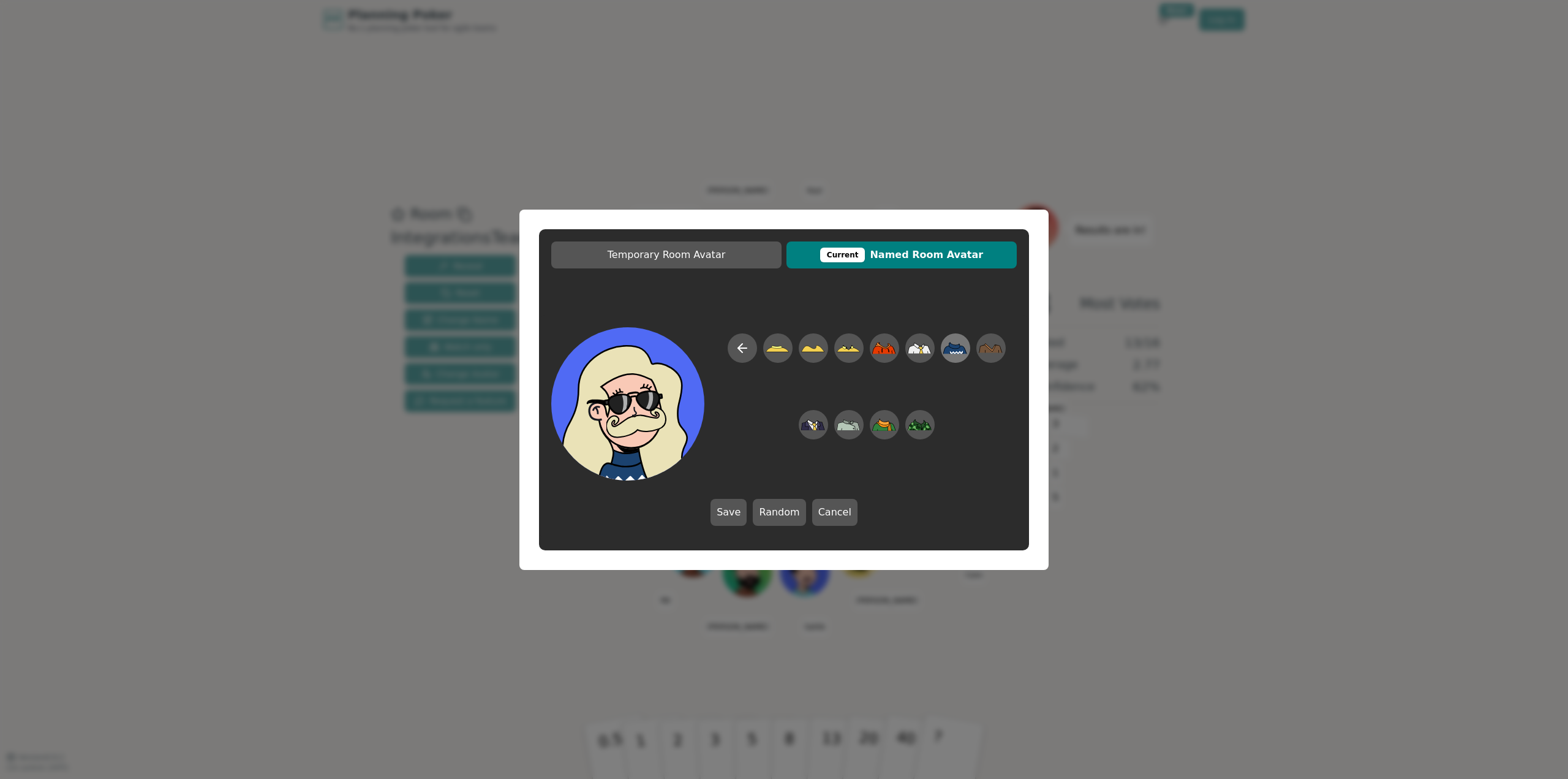
click at [953, 351] on icon at bounding box center [955, 348] width 24 height 12
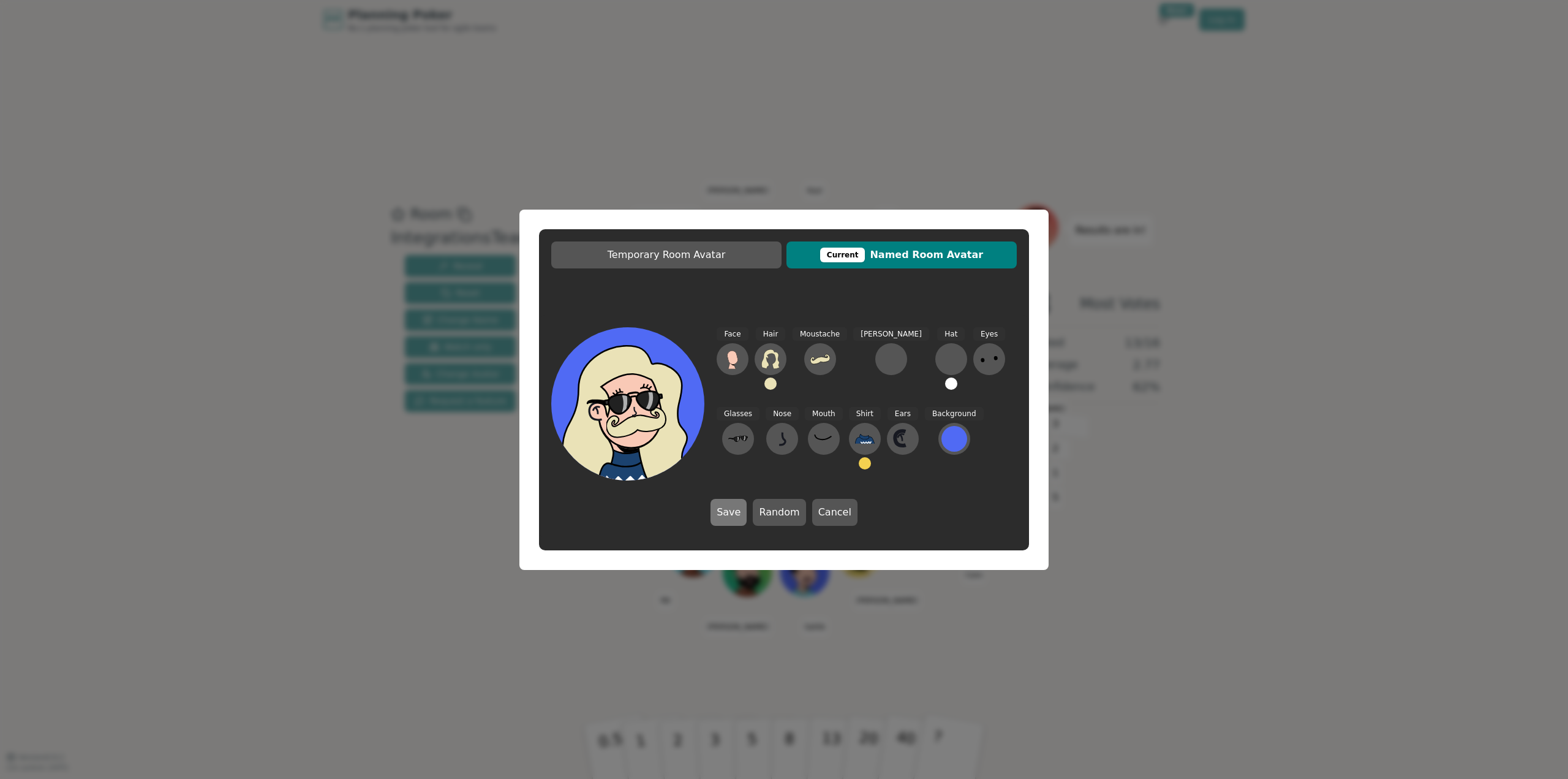
click at [734, 516] on button "Save" at bounding box center [729, 512] width 36 height 27
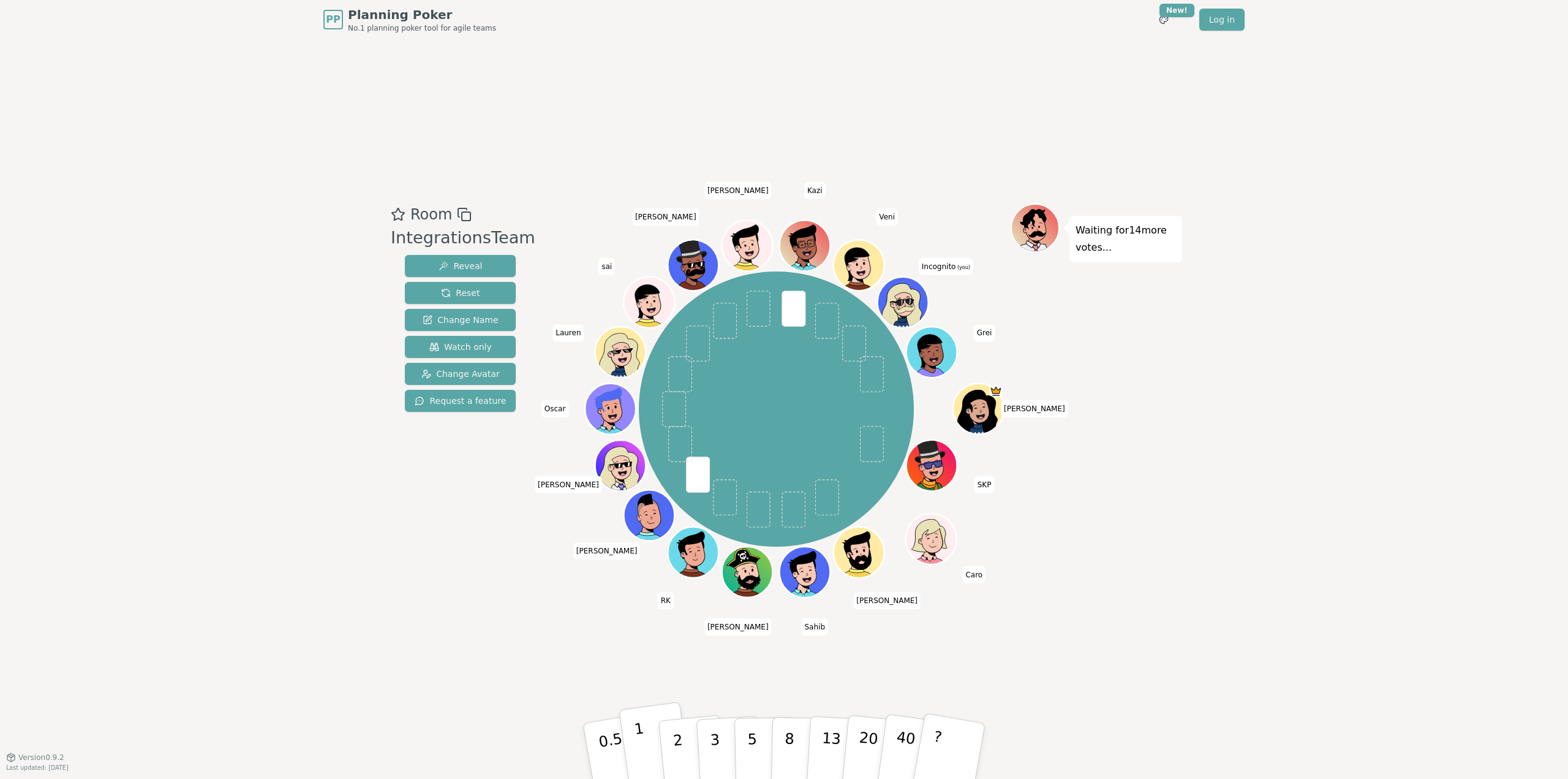
click at [644, 751] on p "1" at bounding box center [642, 752] width 18 height 67
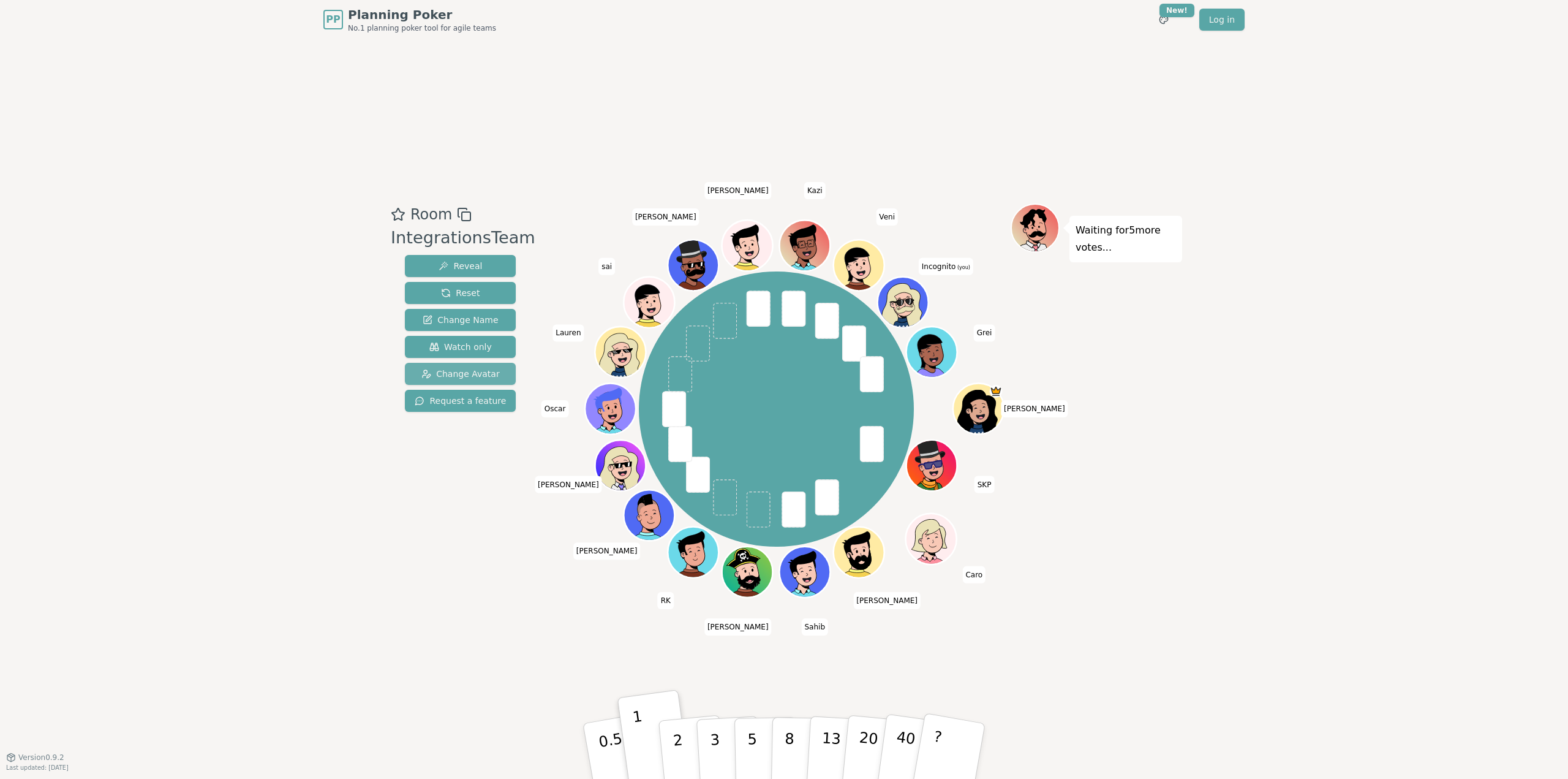
click at [473, 375] on span "Change Avatar" at bounding box center [460, 374] width 78 height 13
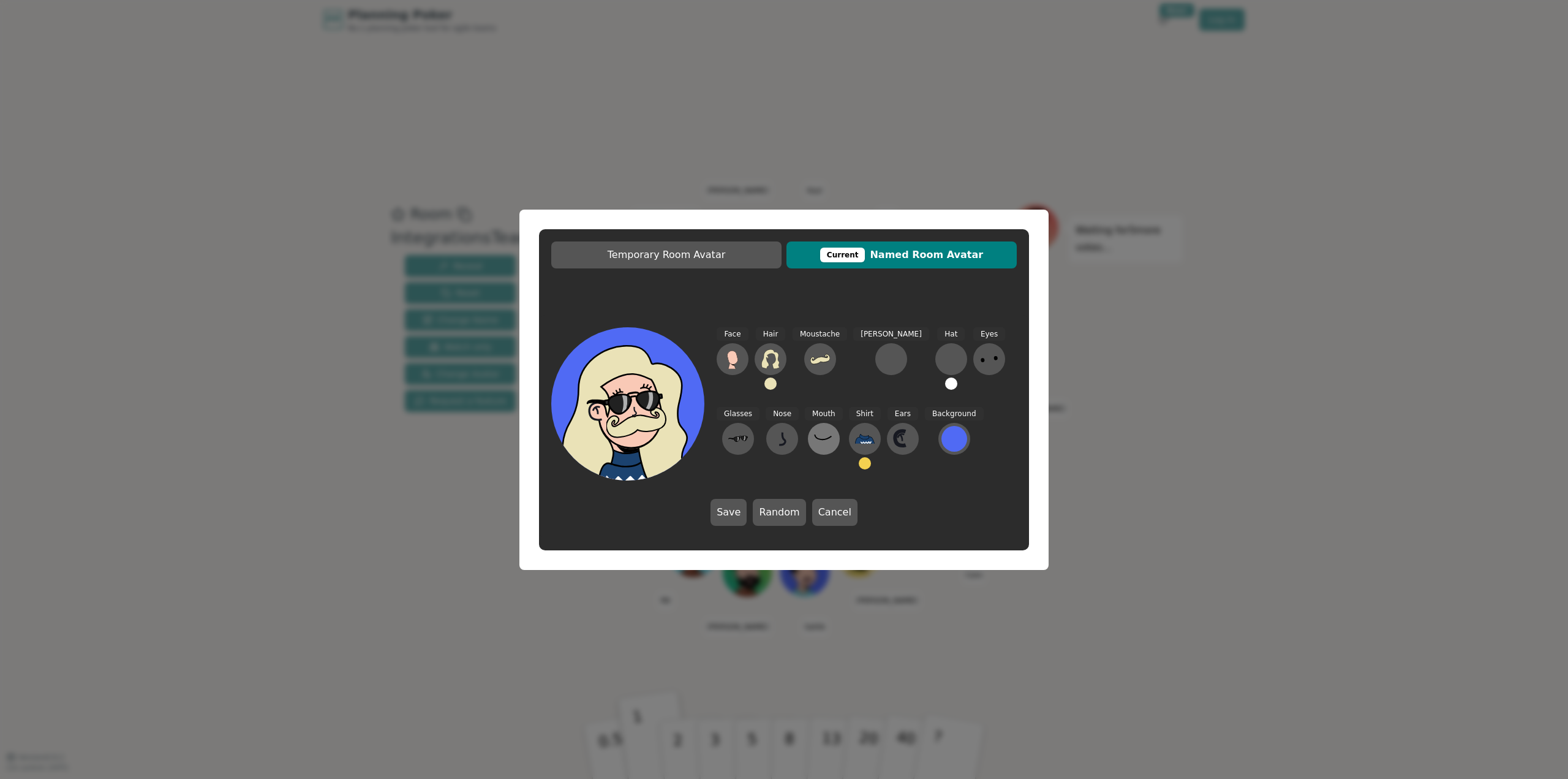
click at [814, 445] on icon at bounding box center [824, 439] width 20 height 20
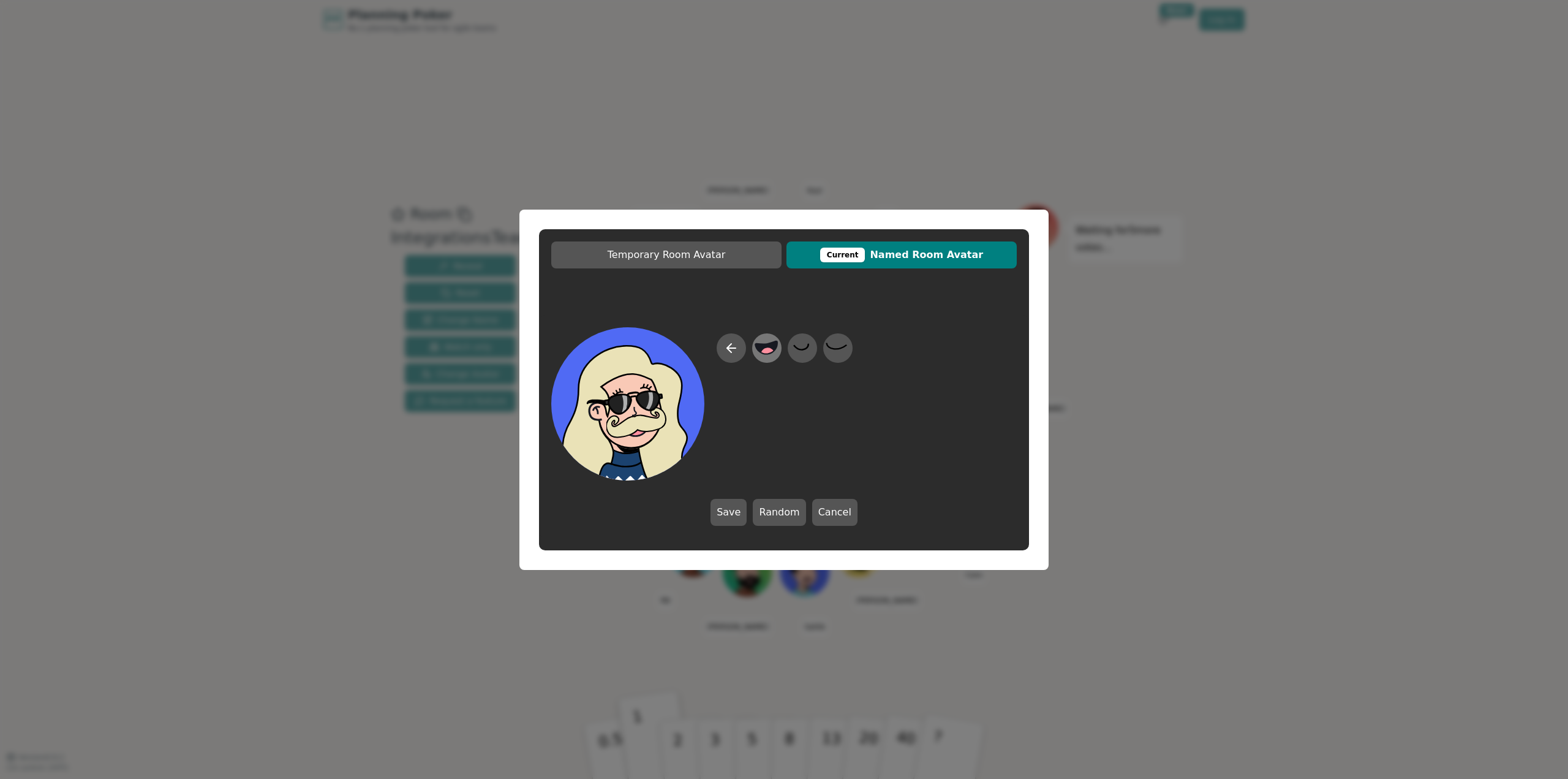
click at [764, 347] on icon at bounding box center [767, 347] width 22 height 13
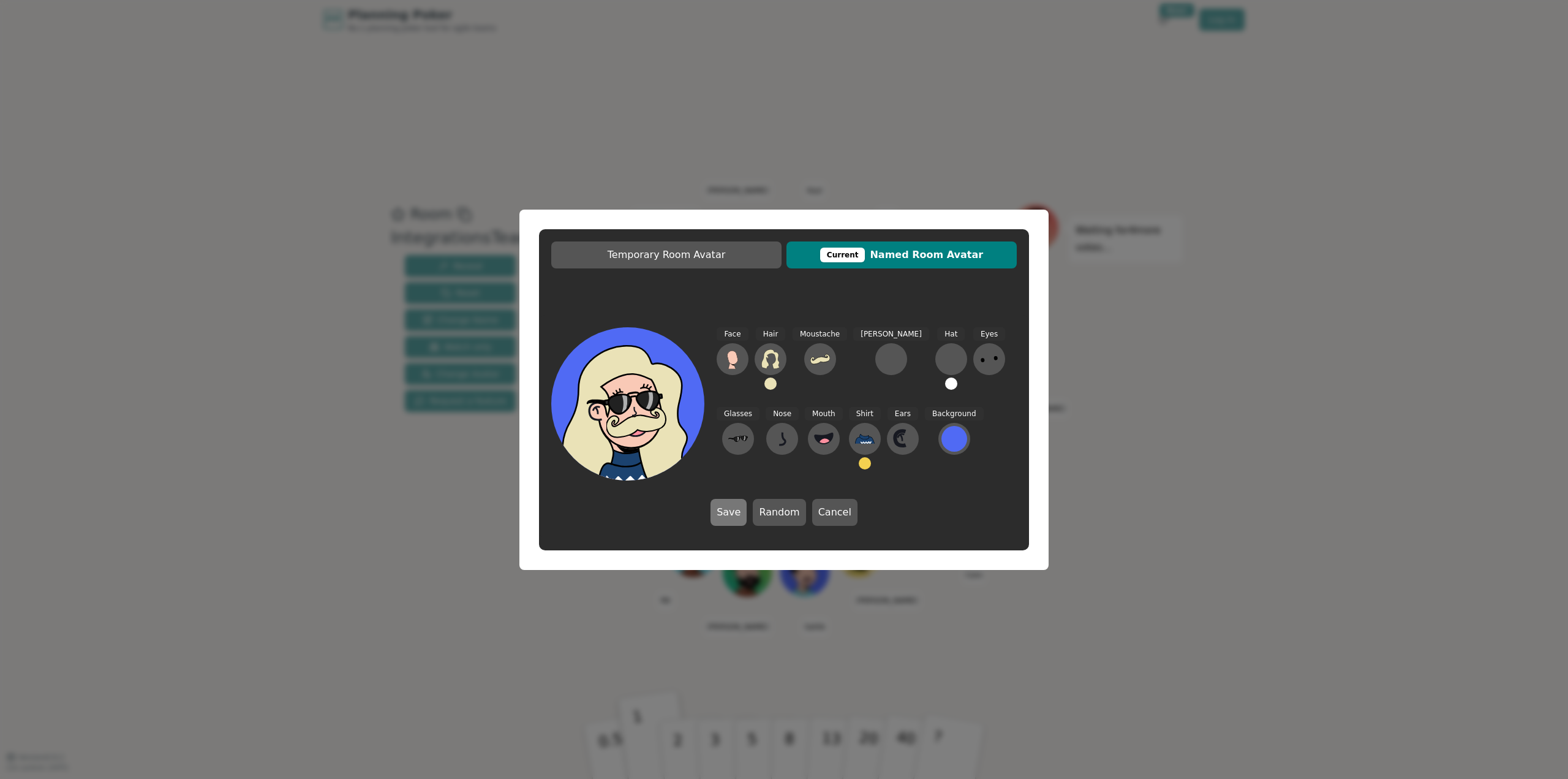
click at [736, 517] on button "Save" at bounding box center [729, 512] width 36 height 27
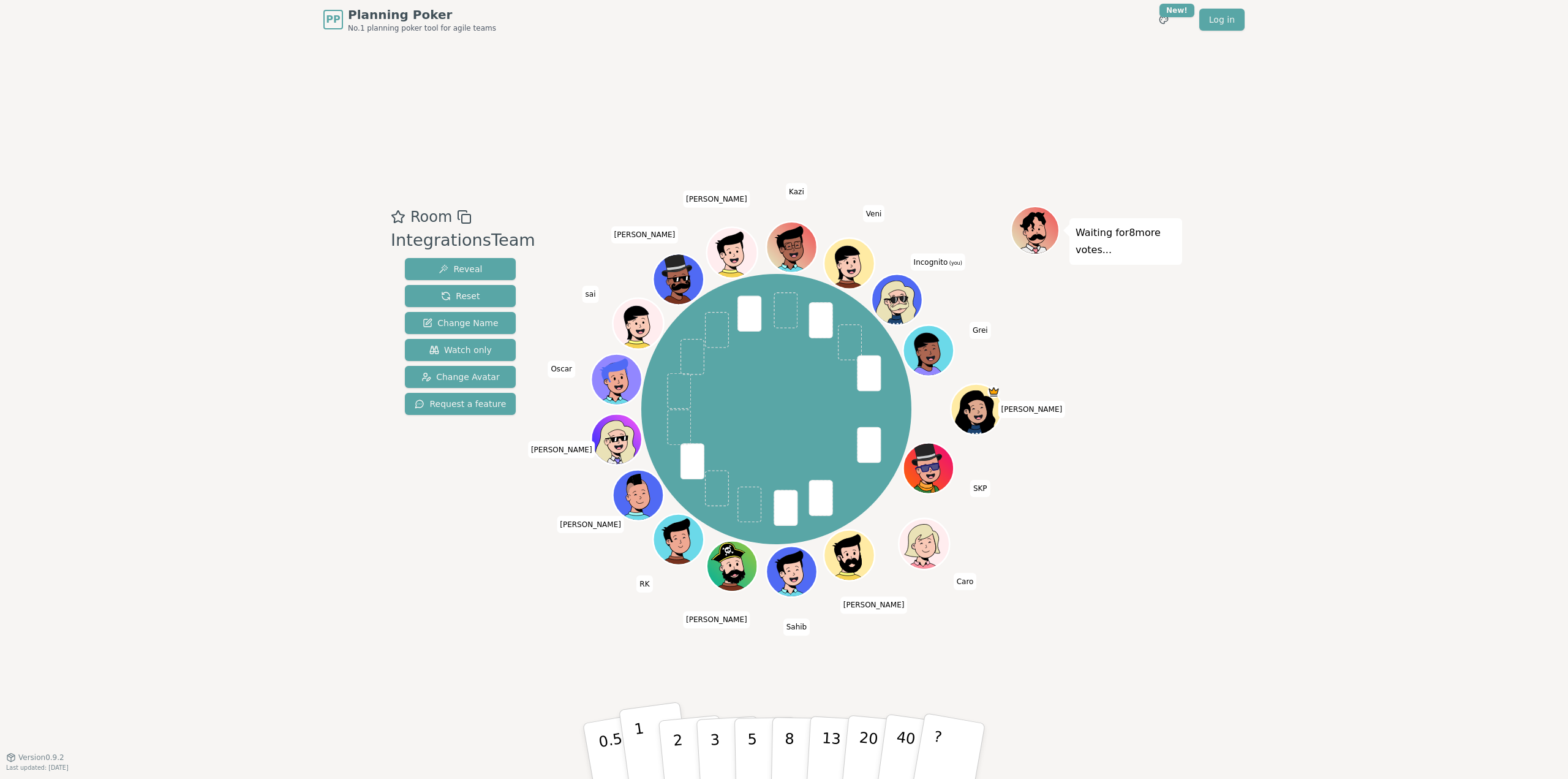
click at [647, 751] on button "1" at bounding box center [655, 751] width 73 height 100
